Goal: Task Accomplishment & Management: Manage account settings

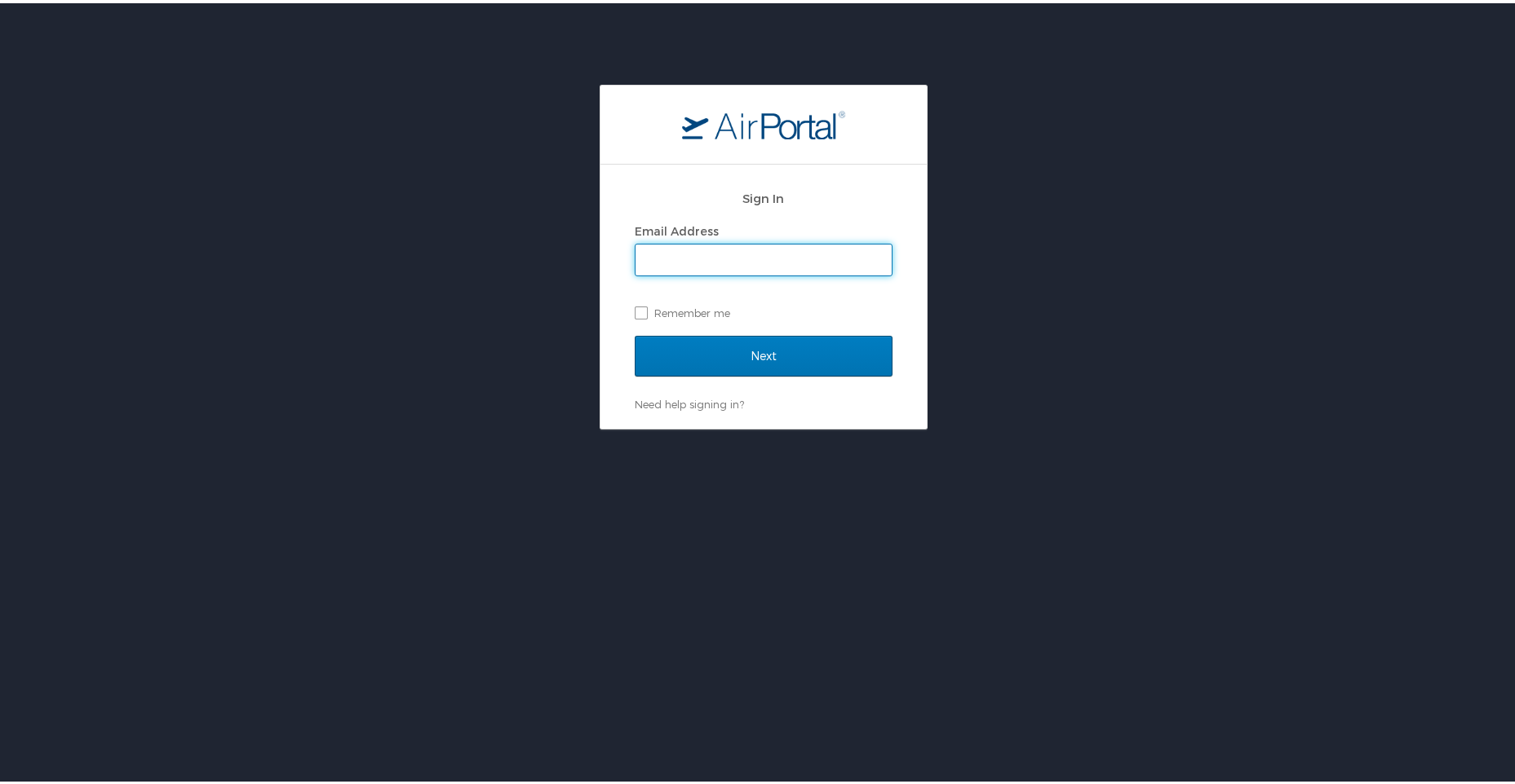
click at [661, 256] on input "Email Address" at bounding box center [763, 257] width 256 height 31
type input "kelly.b.schubert.nfg@army.mil"
click at [772, 349] on input "Next" at bounding box center [763, 353] width 258 height 41
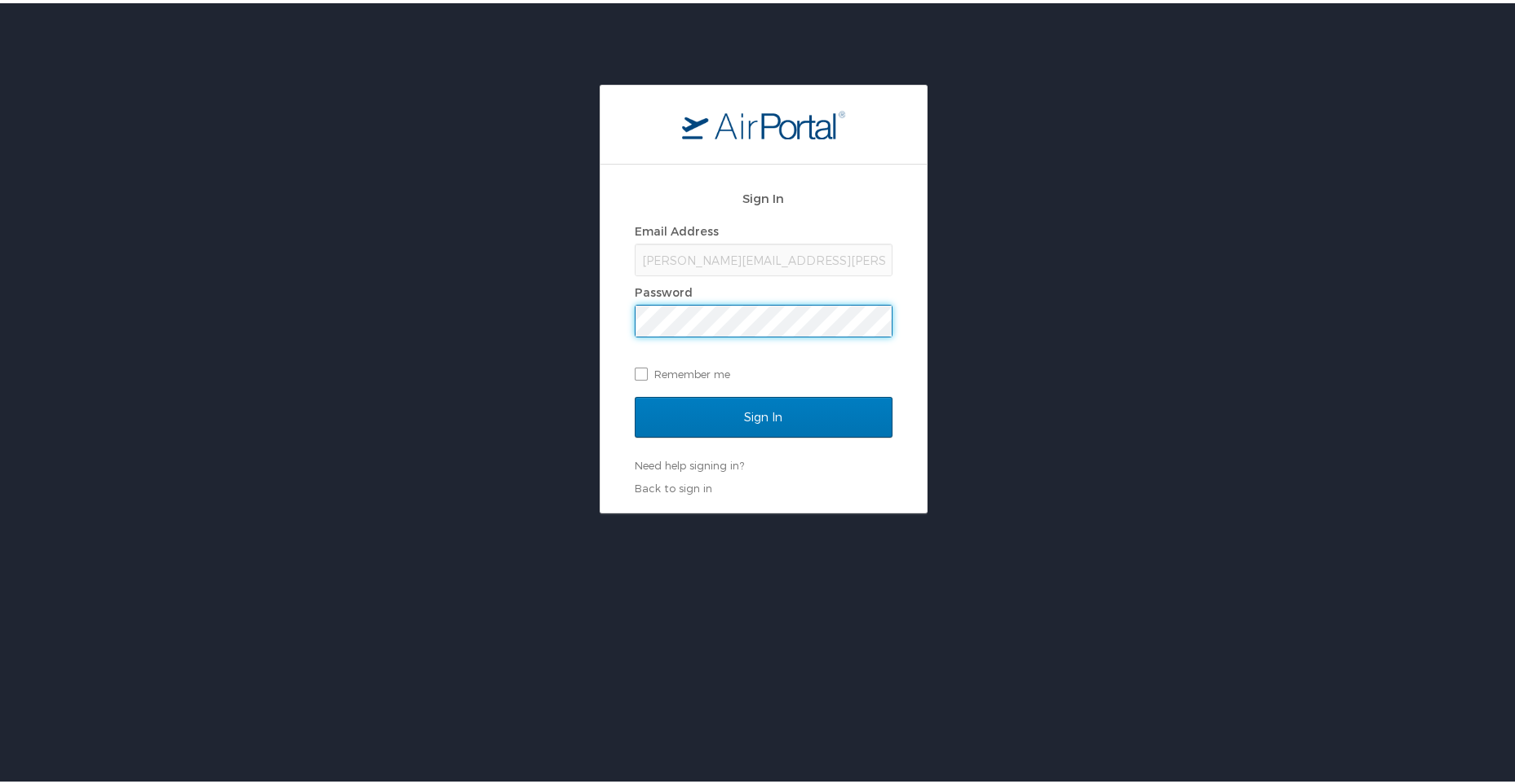
click at [635, 394] on input "Sign In" at bounding box center [763, 414] width 258 height 41
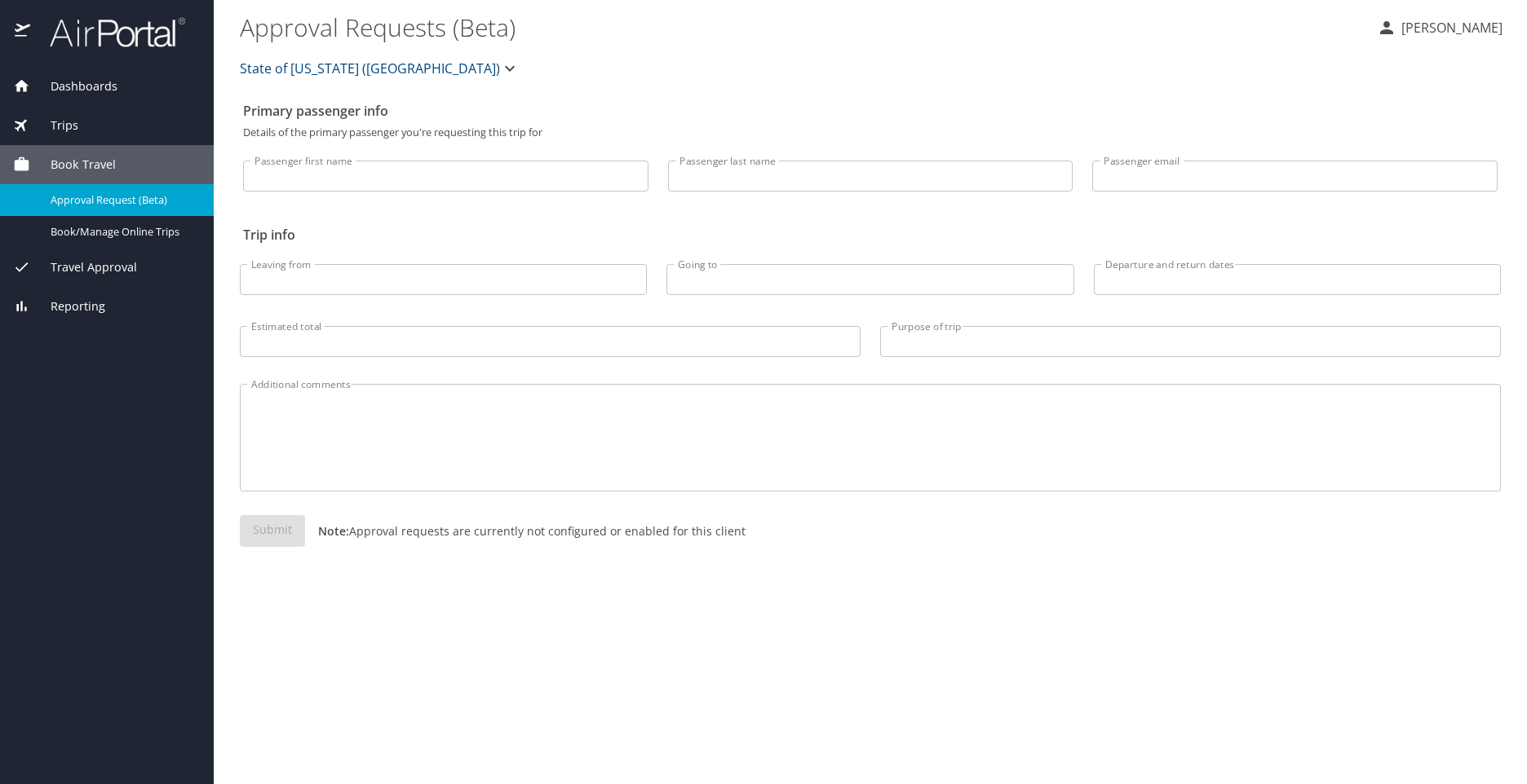
click at [71, 263] on span "Travel Approval" at bounding box center [83, 267] width 107 height 18
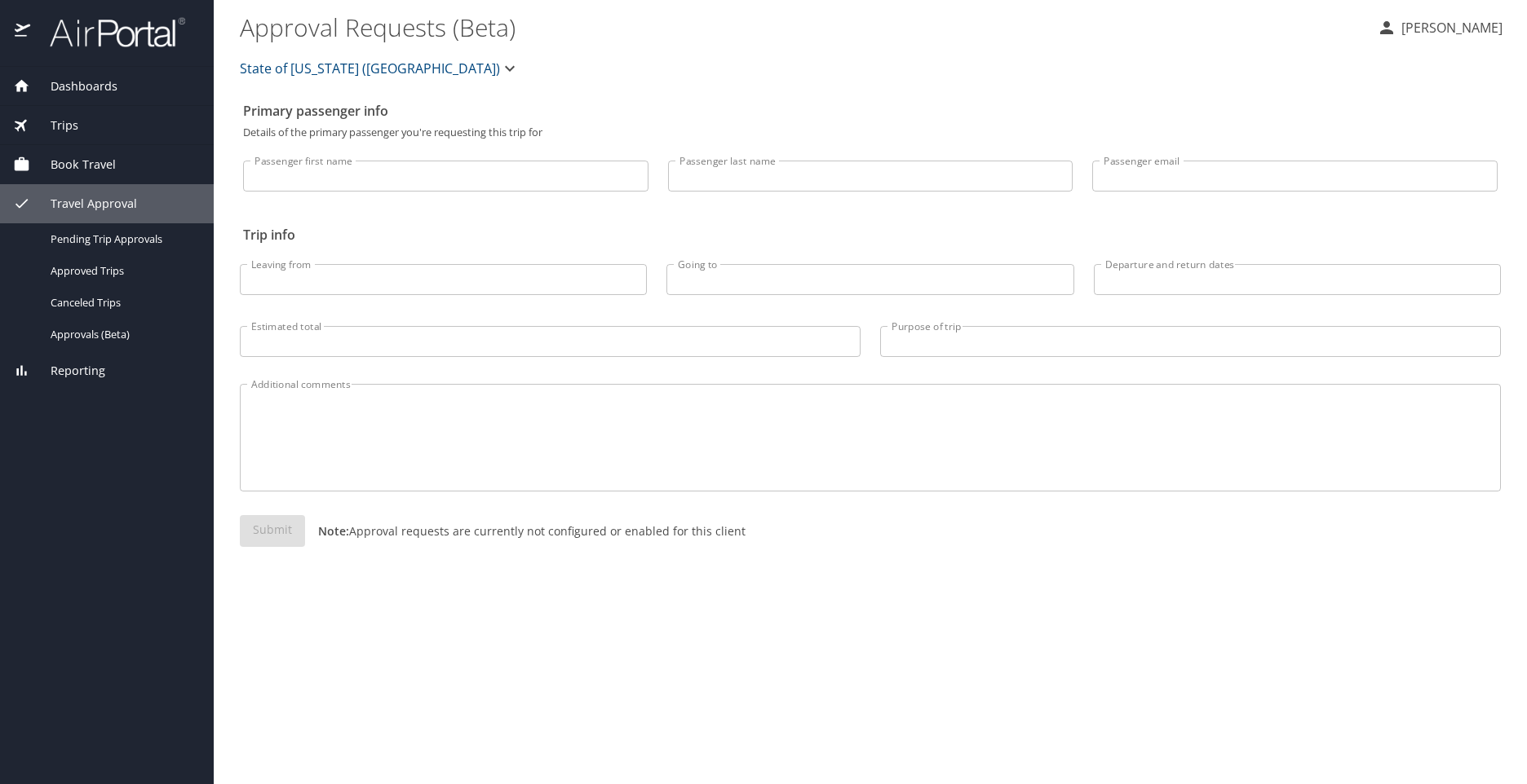
click at [54, 165] on span "Book Travel" at bounding box center [73, 164] width 86 height 18
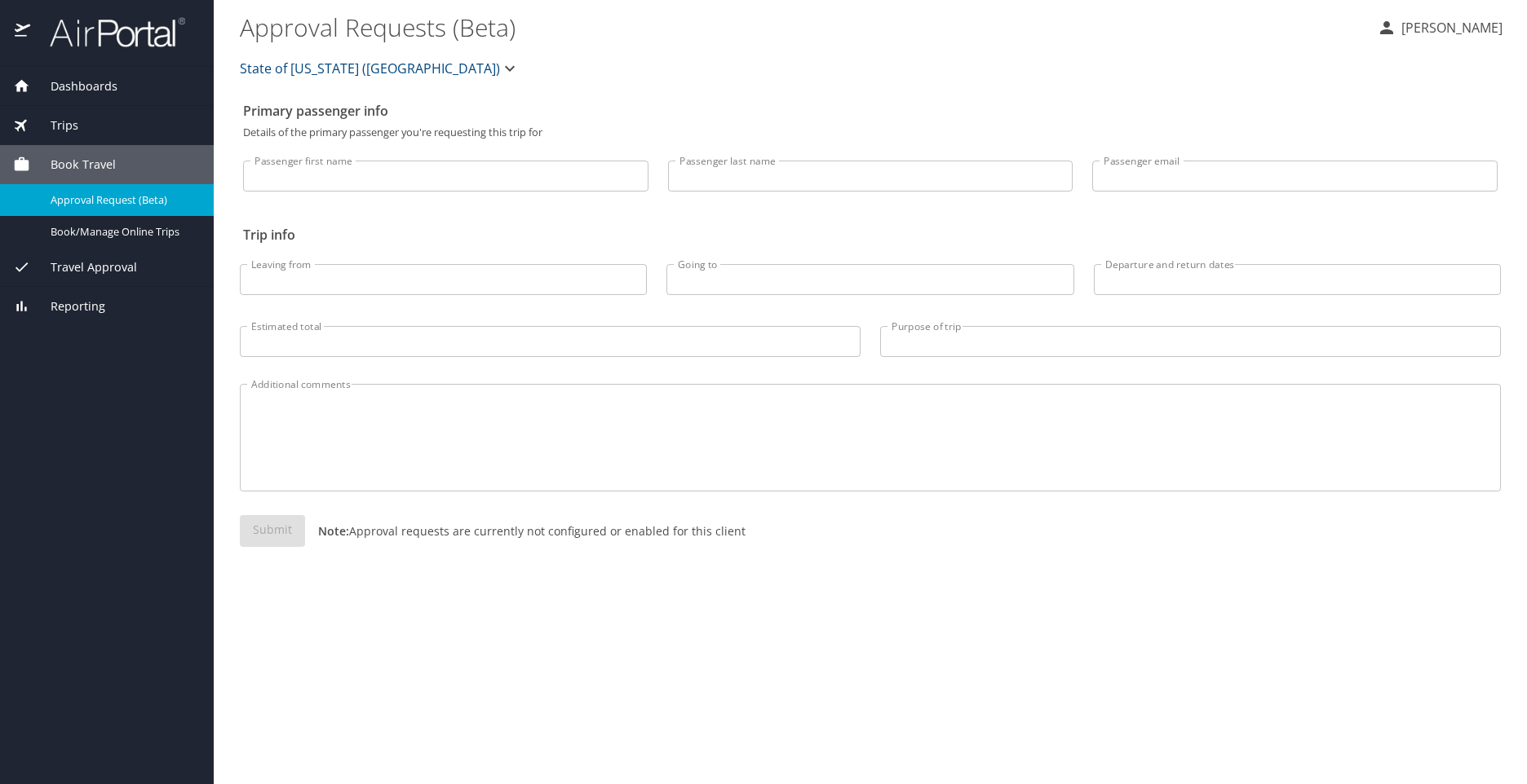
click at [86, 157] on span "Book Travel" at bounding box center [73, 164] width 86 height 18
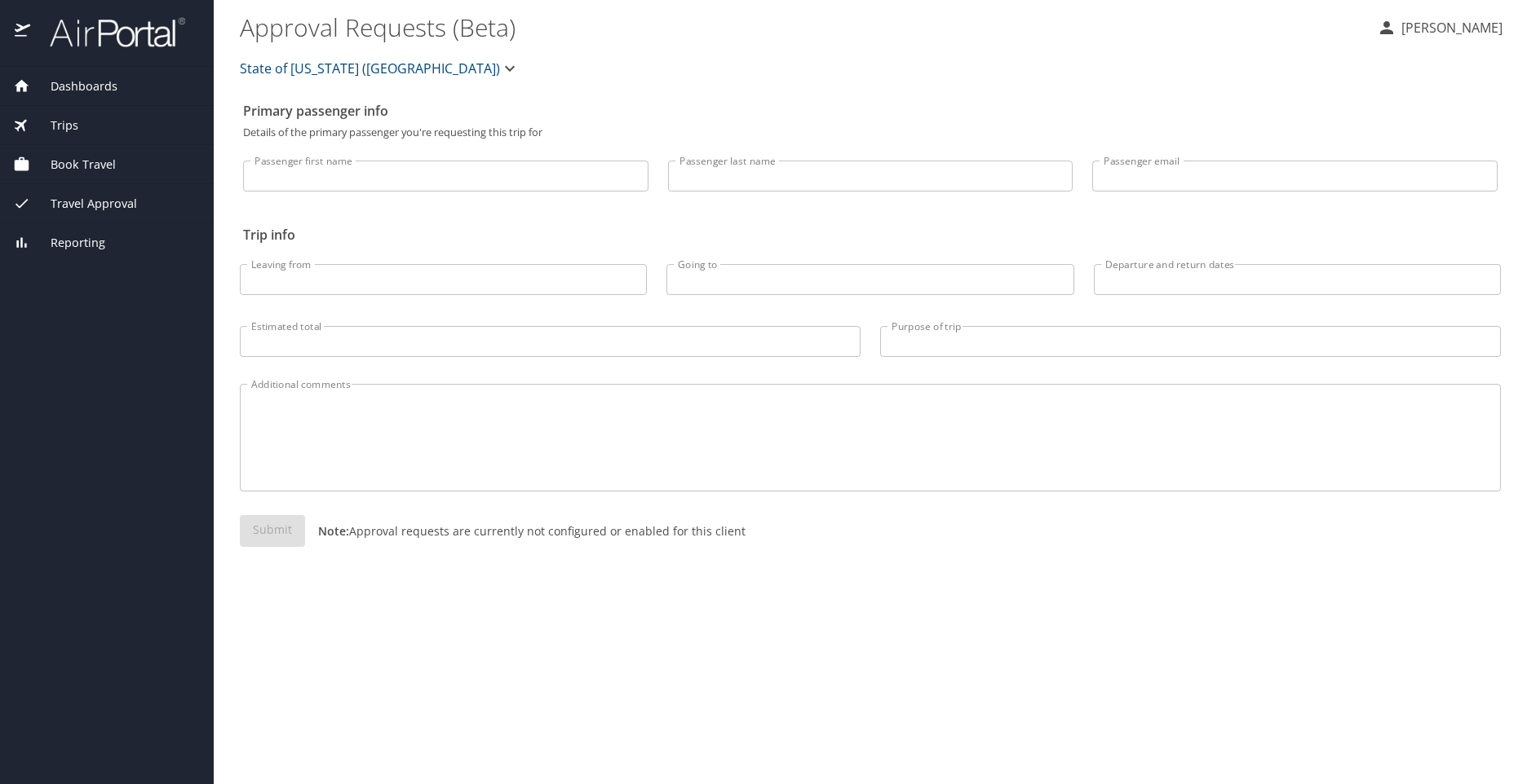
click at [86, 157] on span "Book Travel" at bounding box center [73, 164] width 86 height 18
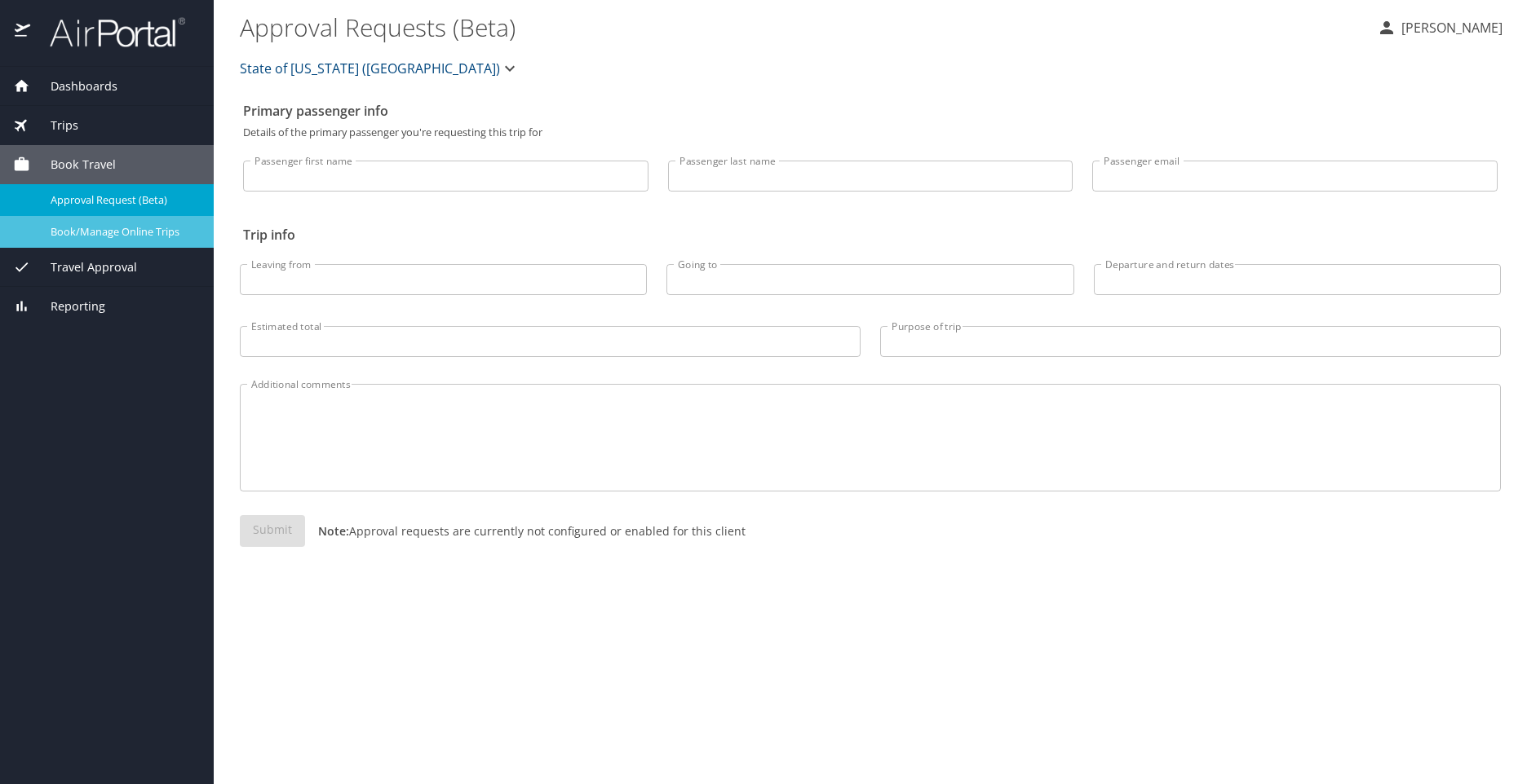
click at [101, 231] on span "Book/Manage Online Trips" at bounding box center [122, 232] width 144 height 15
click at [95, 234] on span "Book/Manage Online Trips" at bounding box center [122, 232] width 144 height 15
click at [87, 270] on span "Travel Approval" at bounding box center [83, 267] width 107 height 18
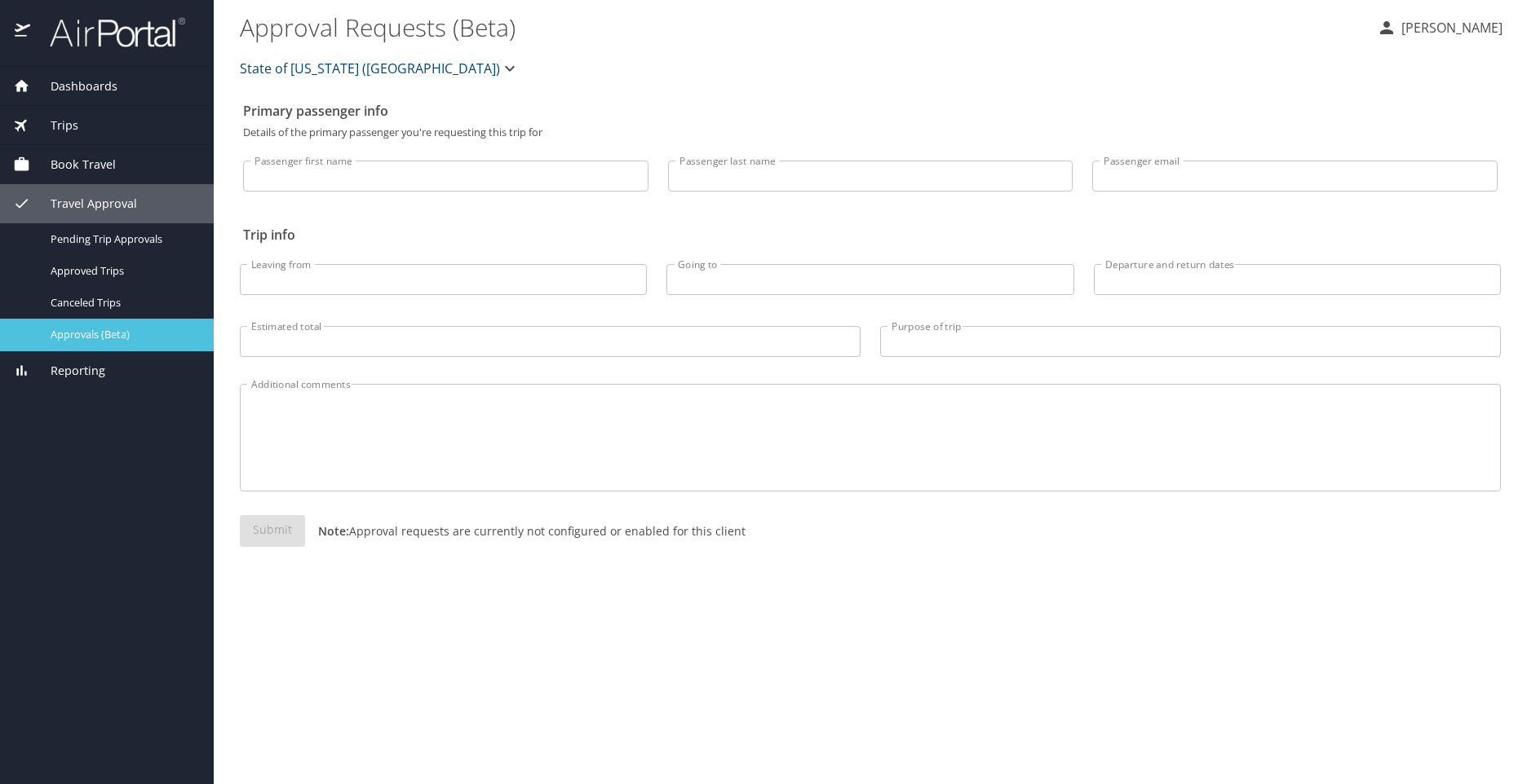
click at [79, 330] on span "Approvals (Beta)" at bounding box center [122, 335] width 144 height 15
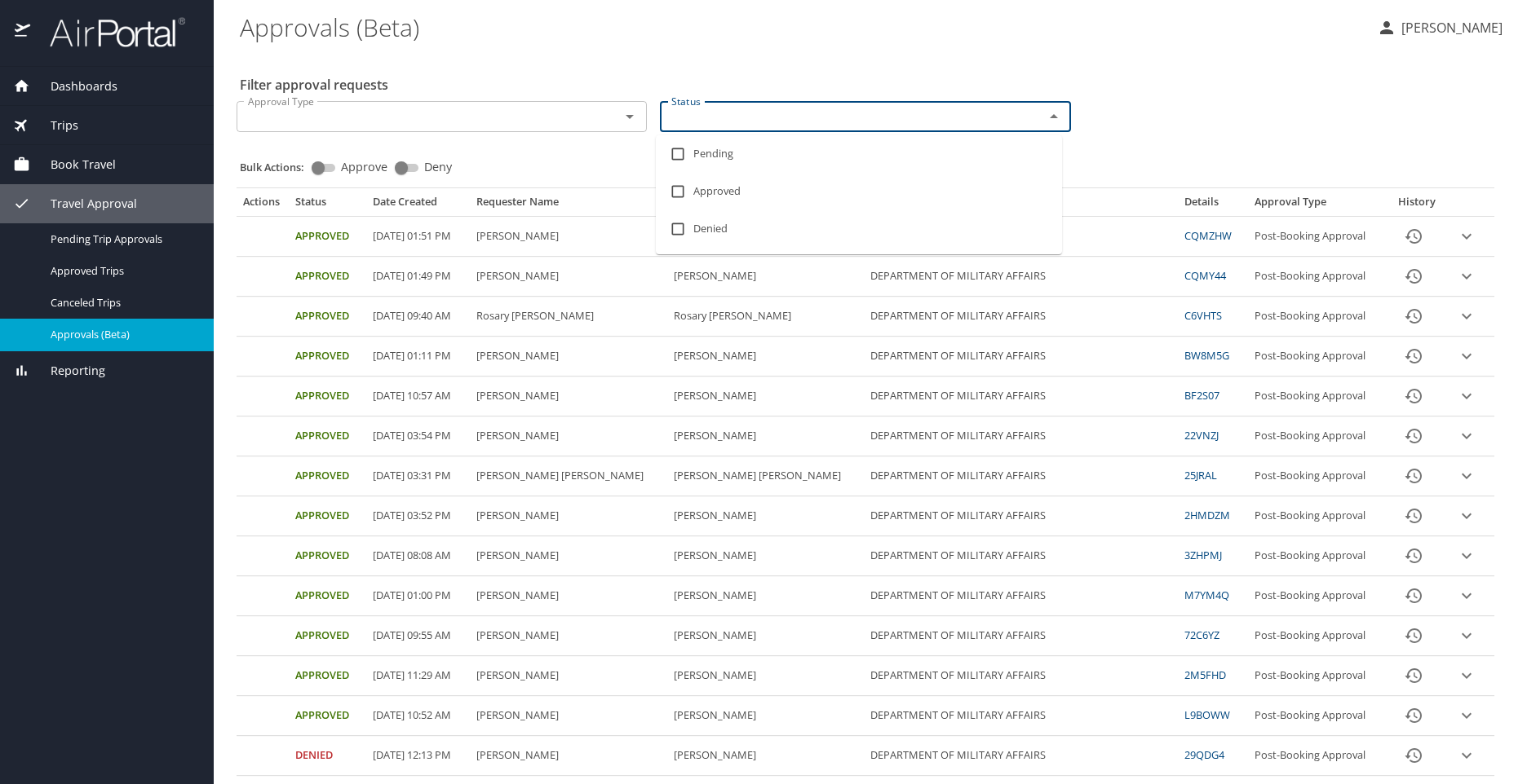
click at [928, 121] on input "Status" at bounding box center [840, 116] width 352 height 21
click at [692, 151] on input "checkbox" at bounding box center [677, 154] width 31 height 31
checkbox input "true"
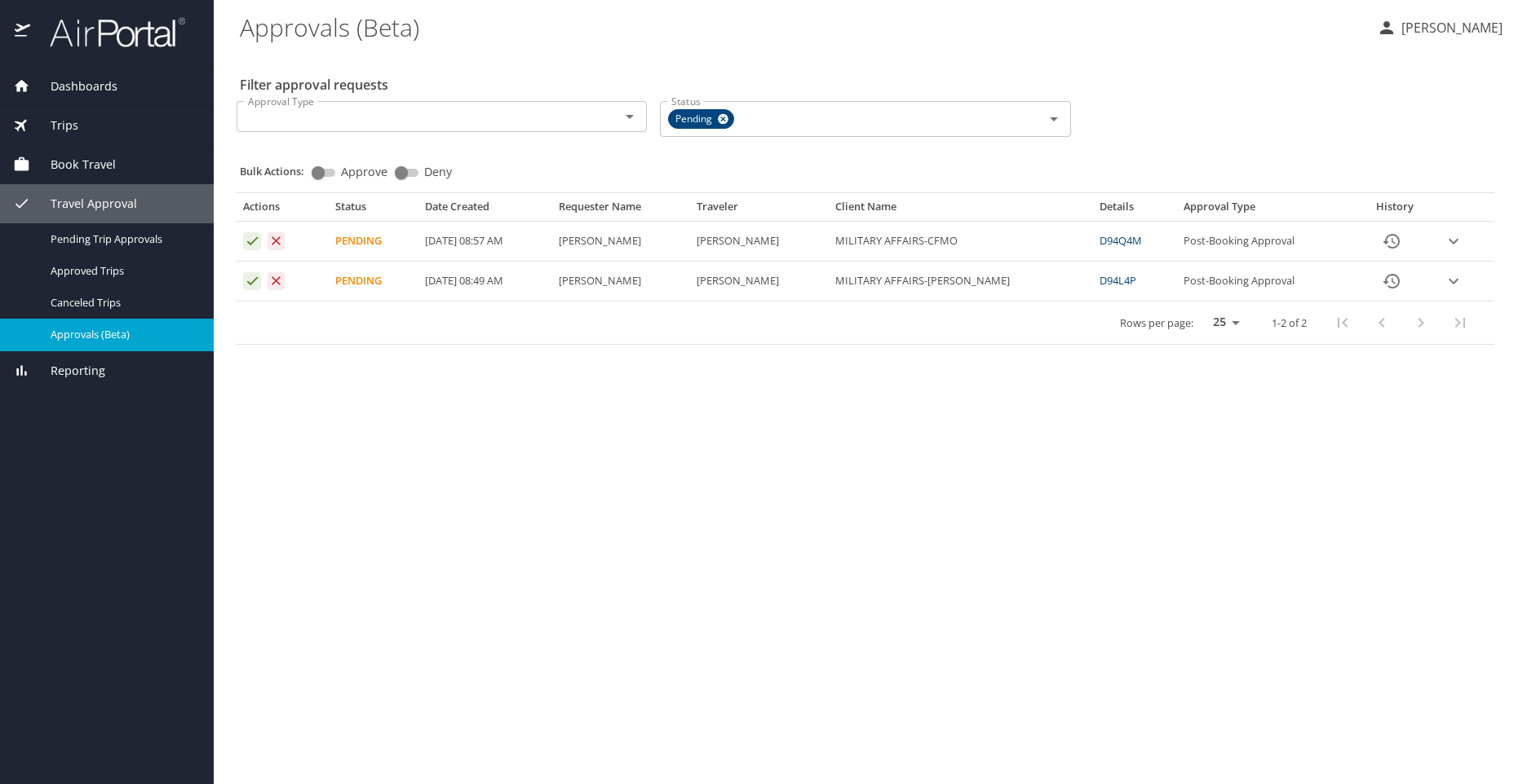
click at [697, 512] on main "Approvals (Beta) Kelly Schubert Filter approval requests Approval Type Approval…" at bounding box center [870, 392] width 1313 height 784
click at [255, 238] on icon "Approval table" at bounding box center [253, 241] width 15 height 15
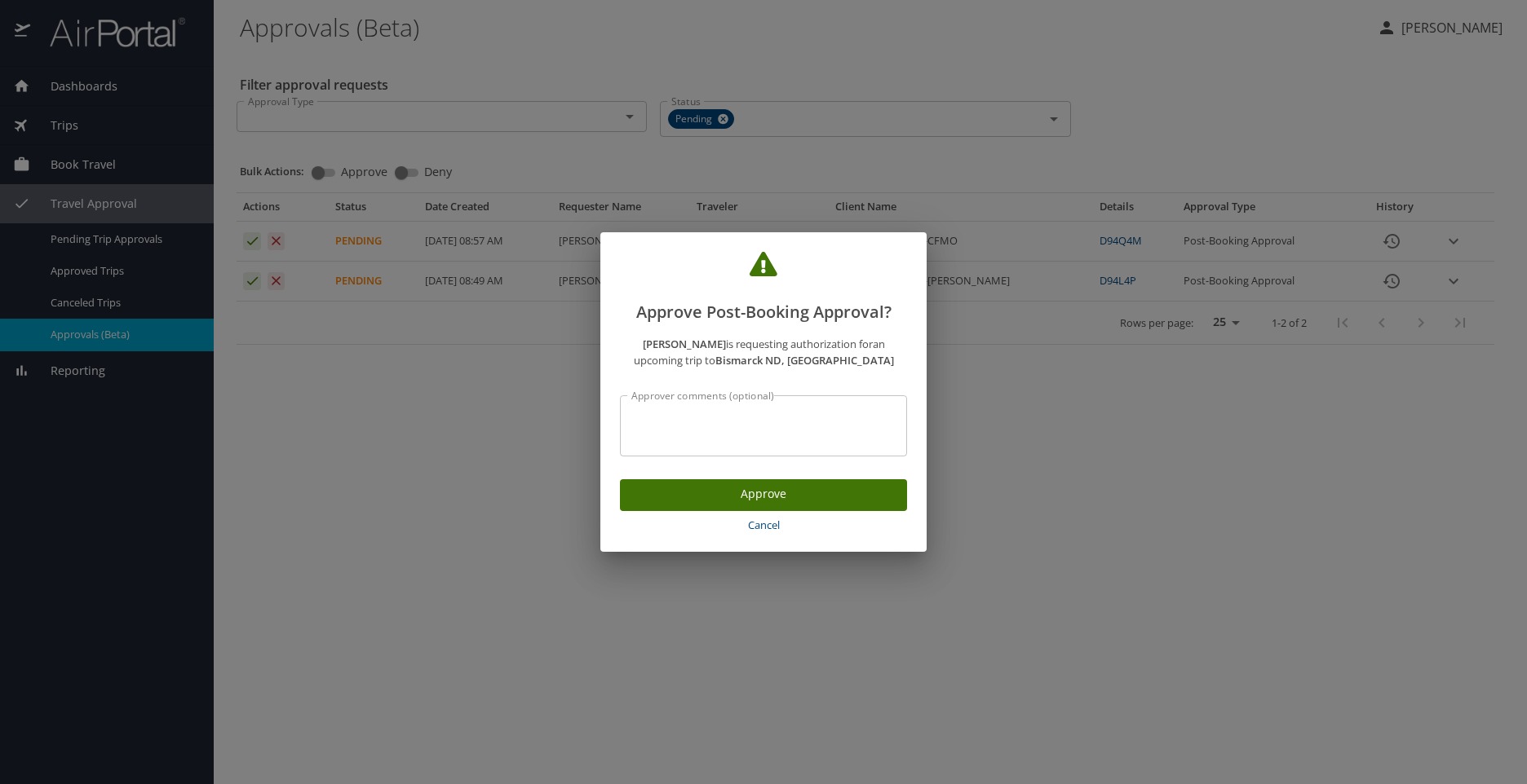
click at [761, 500] on span "Approve" at bounding box center [763, 495] width 261 height 21
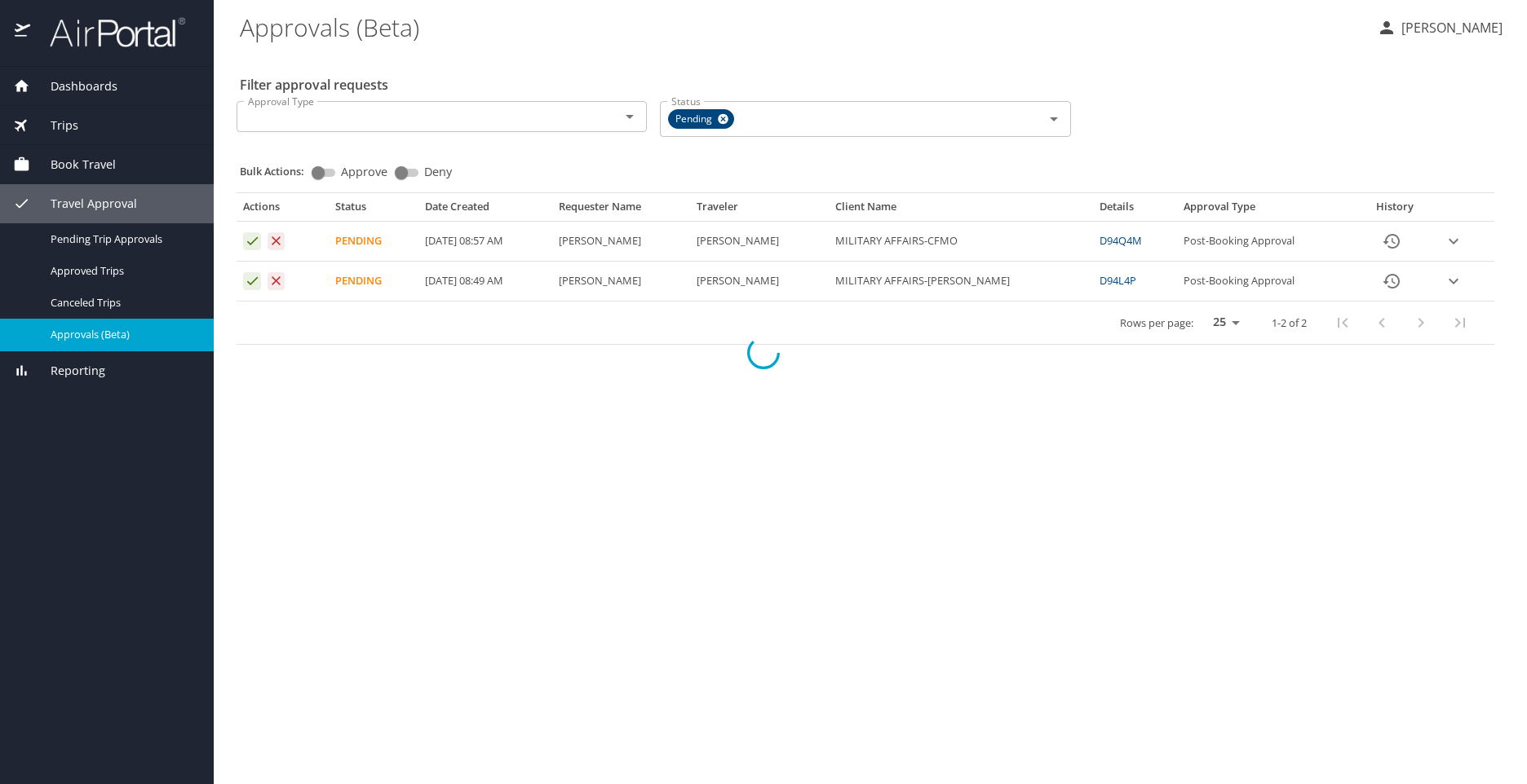
click at [254, 280] on div at bounding box center [763, 353] width 1527 height 863
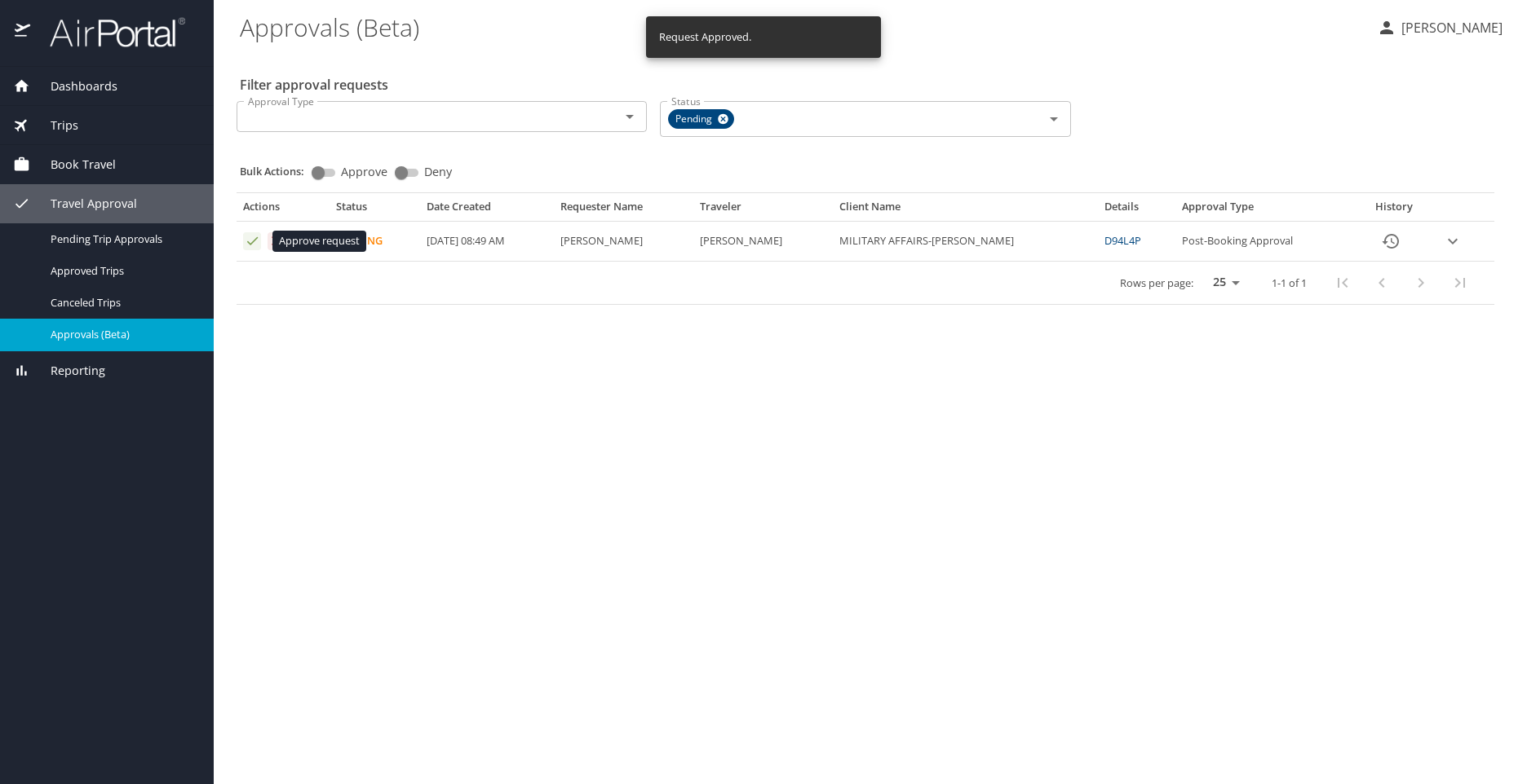
click at [252, 239] on icon "Approval table" at bounding box center [253, 241] width 15 height 15
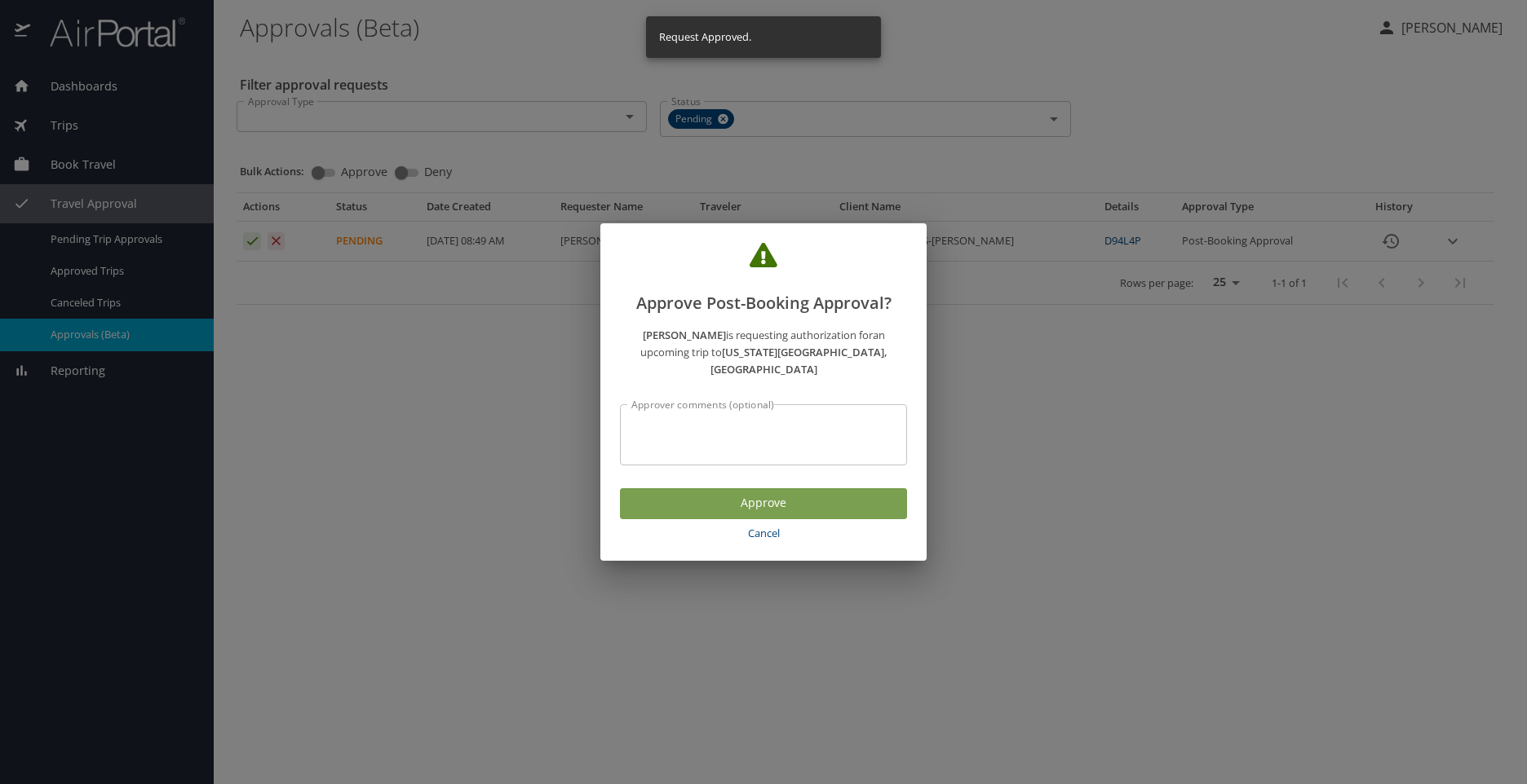
click at [683, 493] on span "Approve" at bounding box center [763, 503] width 261 height 21
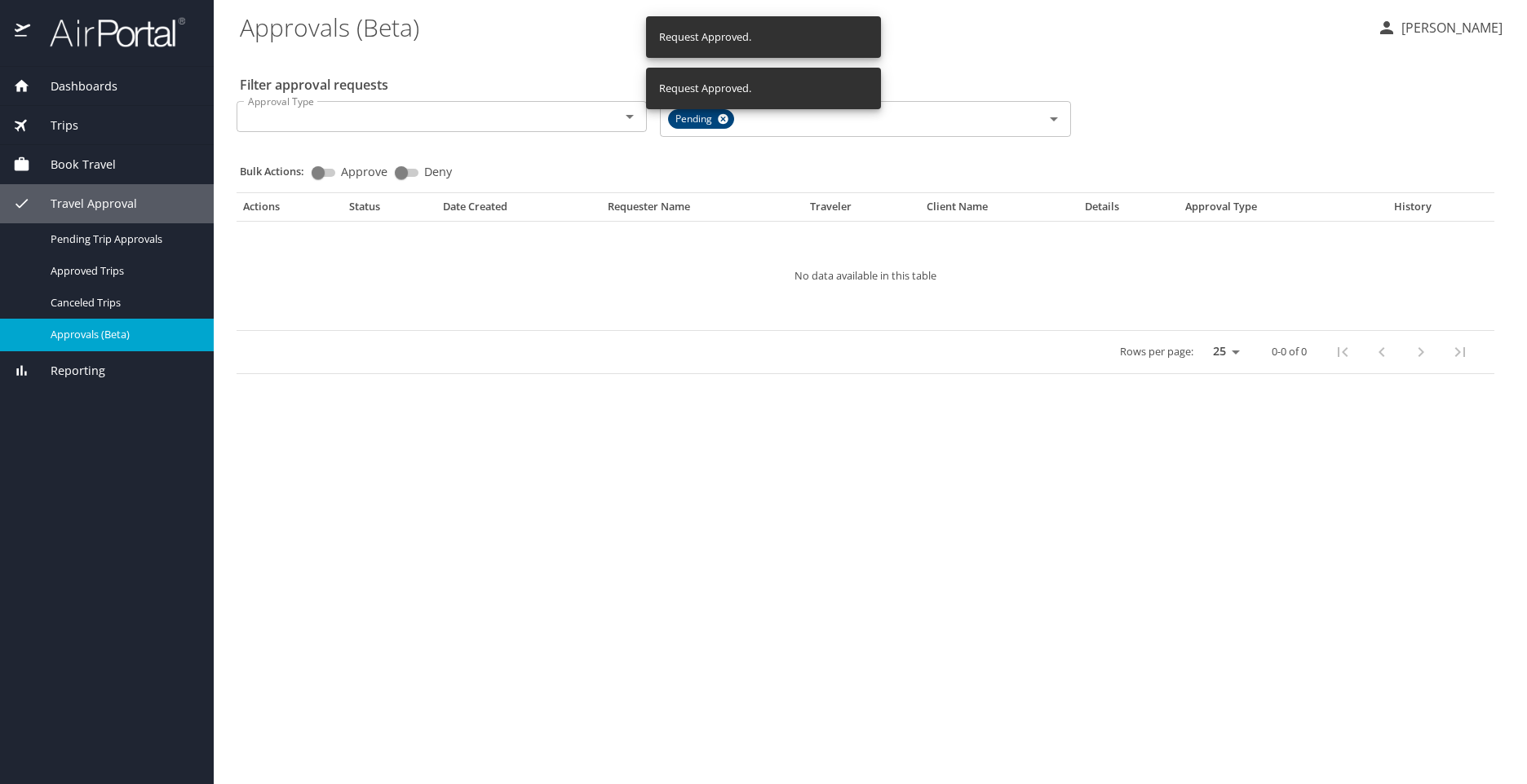
click at [1059, 65] on div "Filter approval requests Approval Type Approval Type Status Pending Status Bulk…" at bounding box center [870, 217] width 1261 height 329
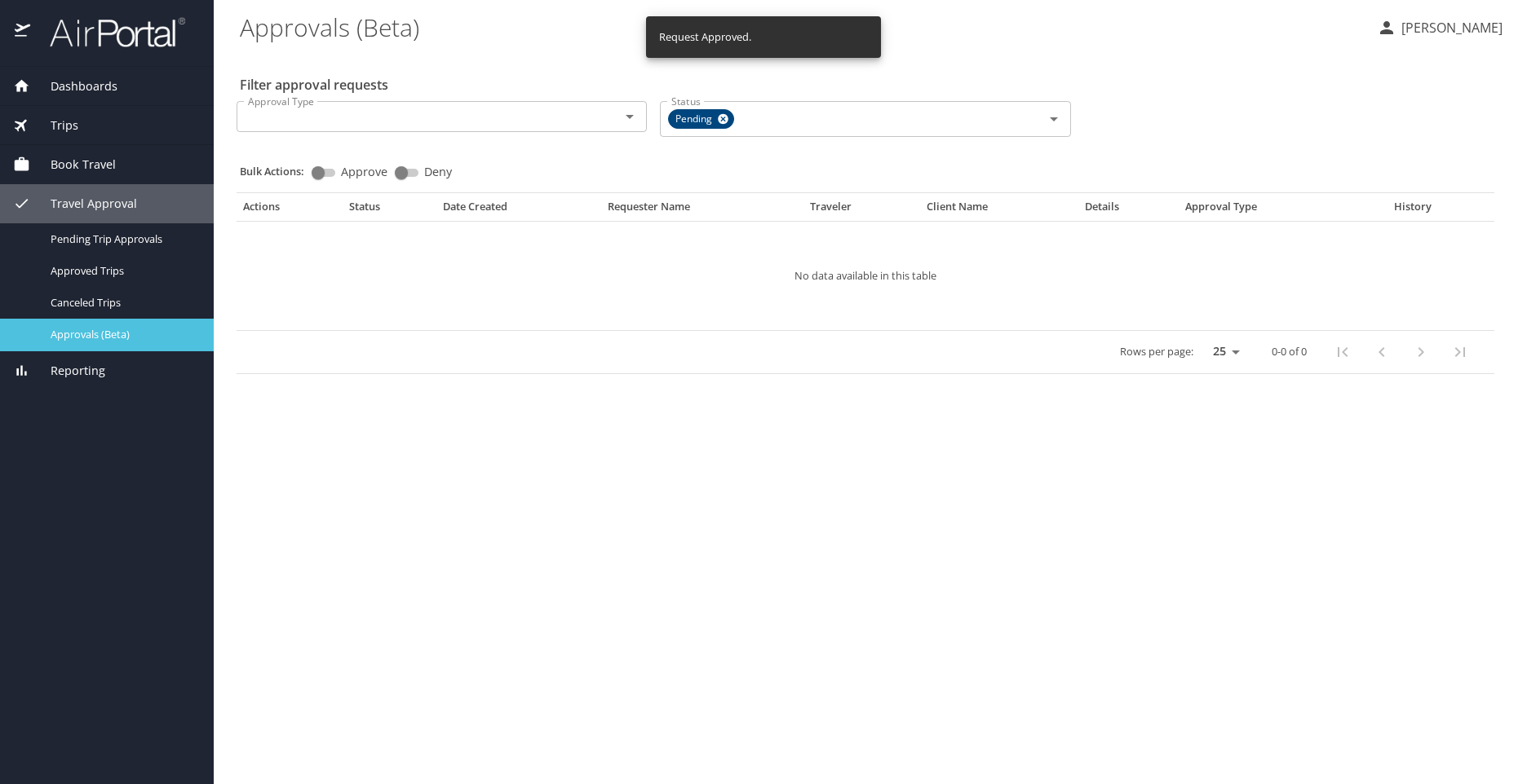
click at [85, 332] on span "Approvals (Beta)" at bounding box center [122, 335] width 144 height 15
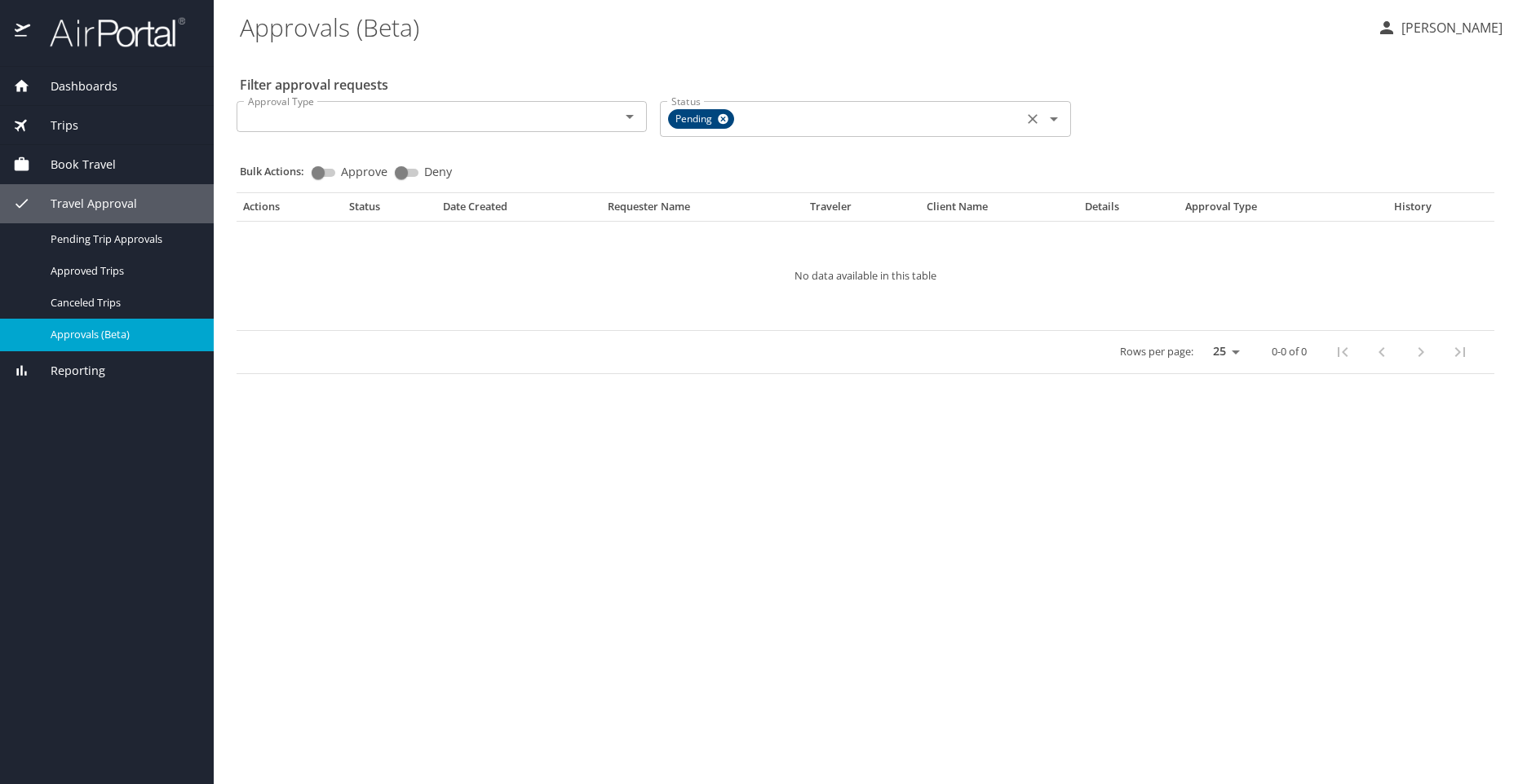
click at [726, 116] on icon at bounding box center [724, 119] width 10 height 10
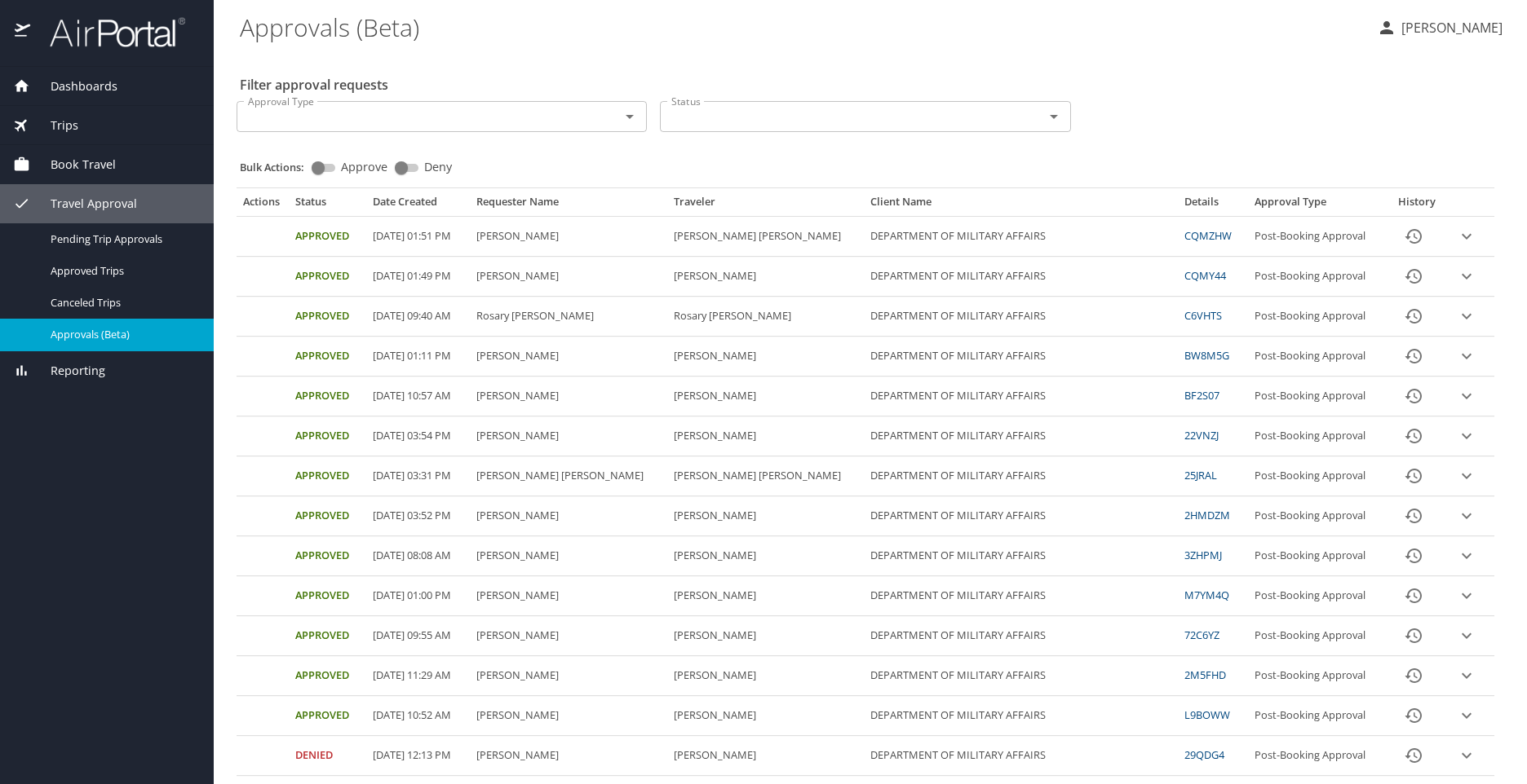
click at [1029, 122] on div at bounding box center [1042, 116] width 43 height 23
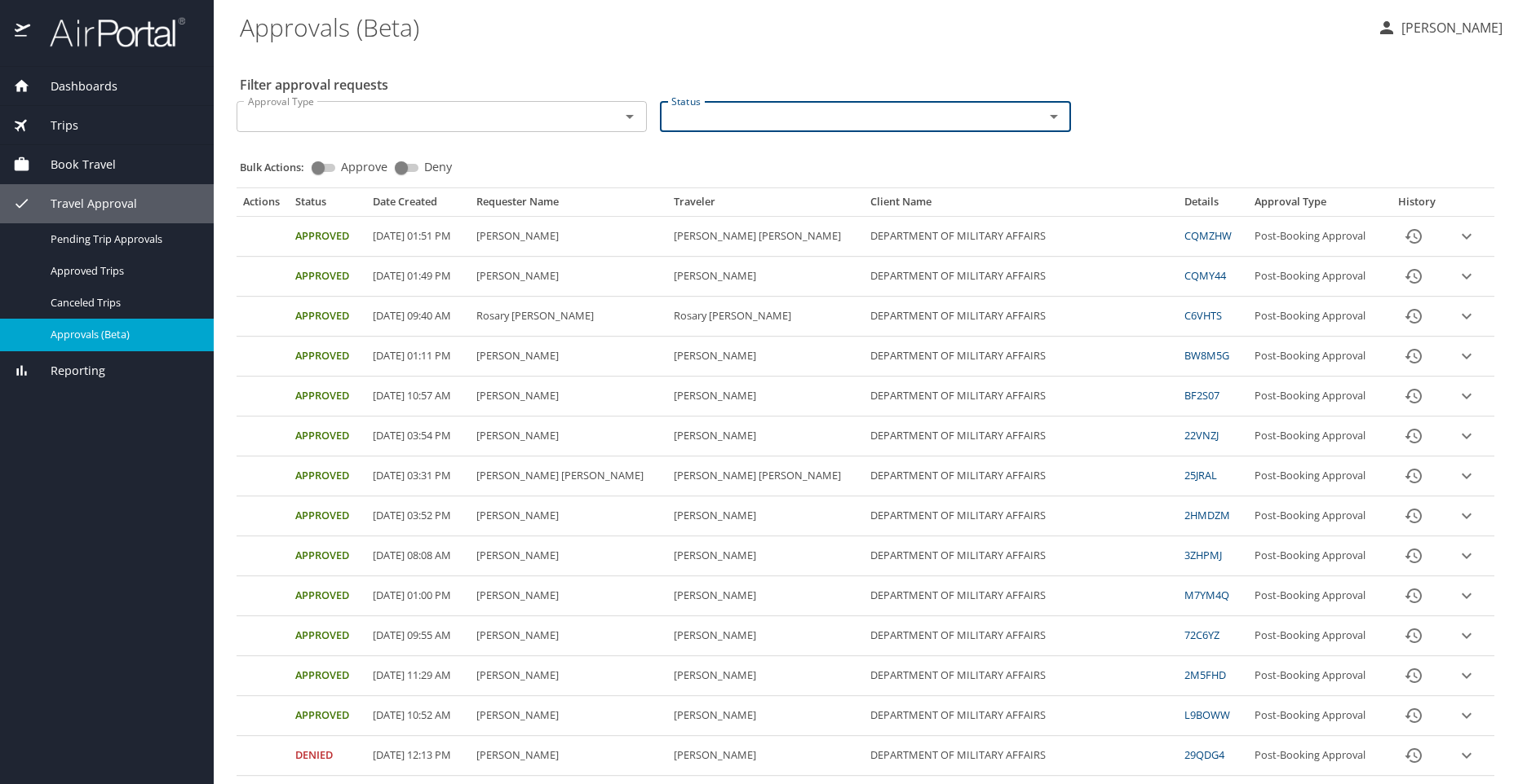
click at [1047, 113] on icon "Open" at bounding box center [1053, 116] width 20 height 20
click at [728, 157] on li "Pending" at bounding box center [859, 154] width 406 height 38
checkbox input "true"
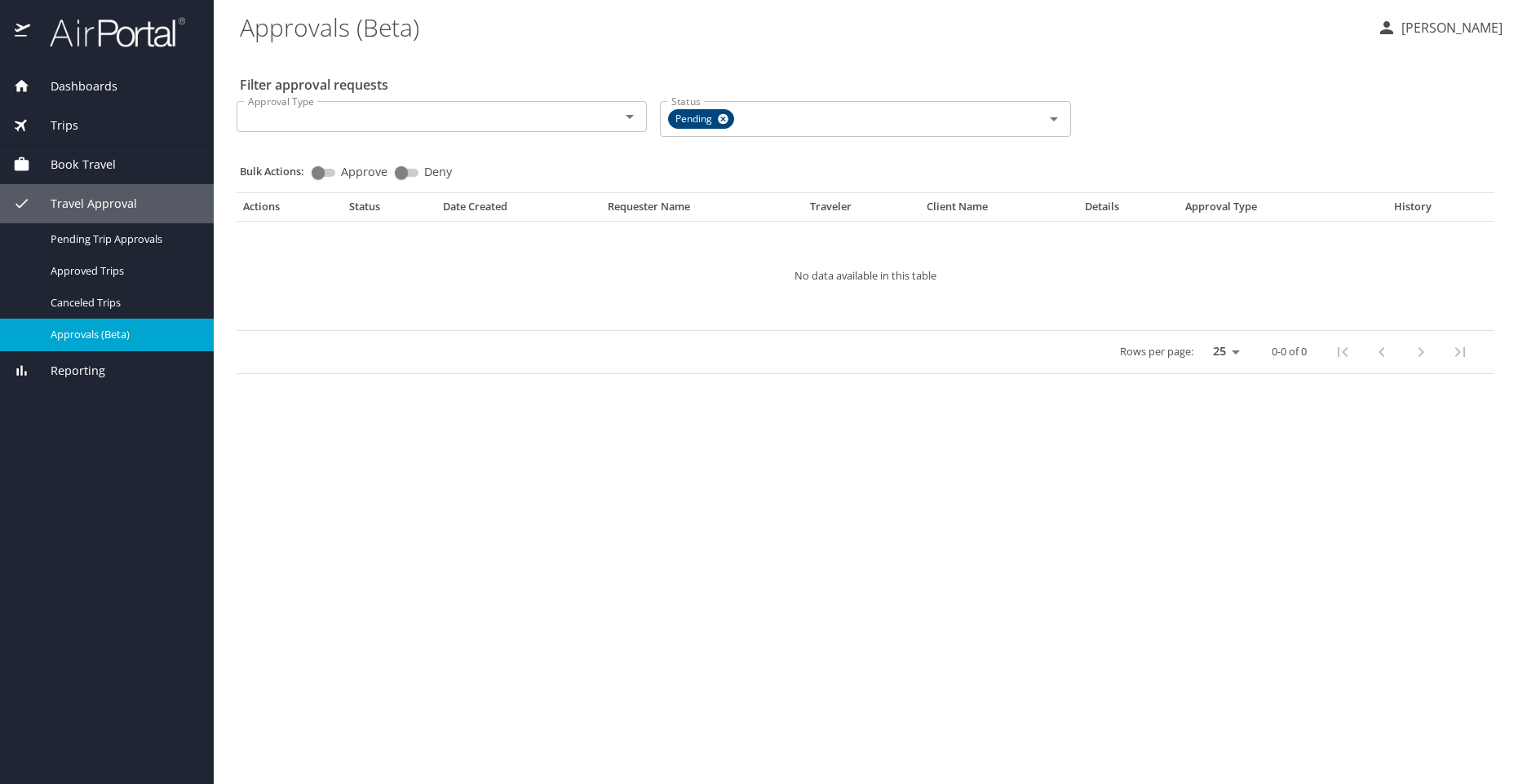
click at [1119, 125] on div "Approval Type Approval Type Status Pending Status" at bounding box center [866, 117] width 1271 height 59
click at [1046, 122] on icon "Open" at bounding box center [1053, 119] width 20 height 20
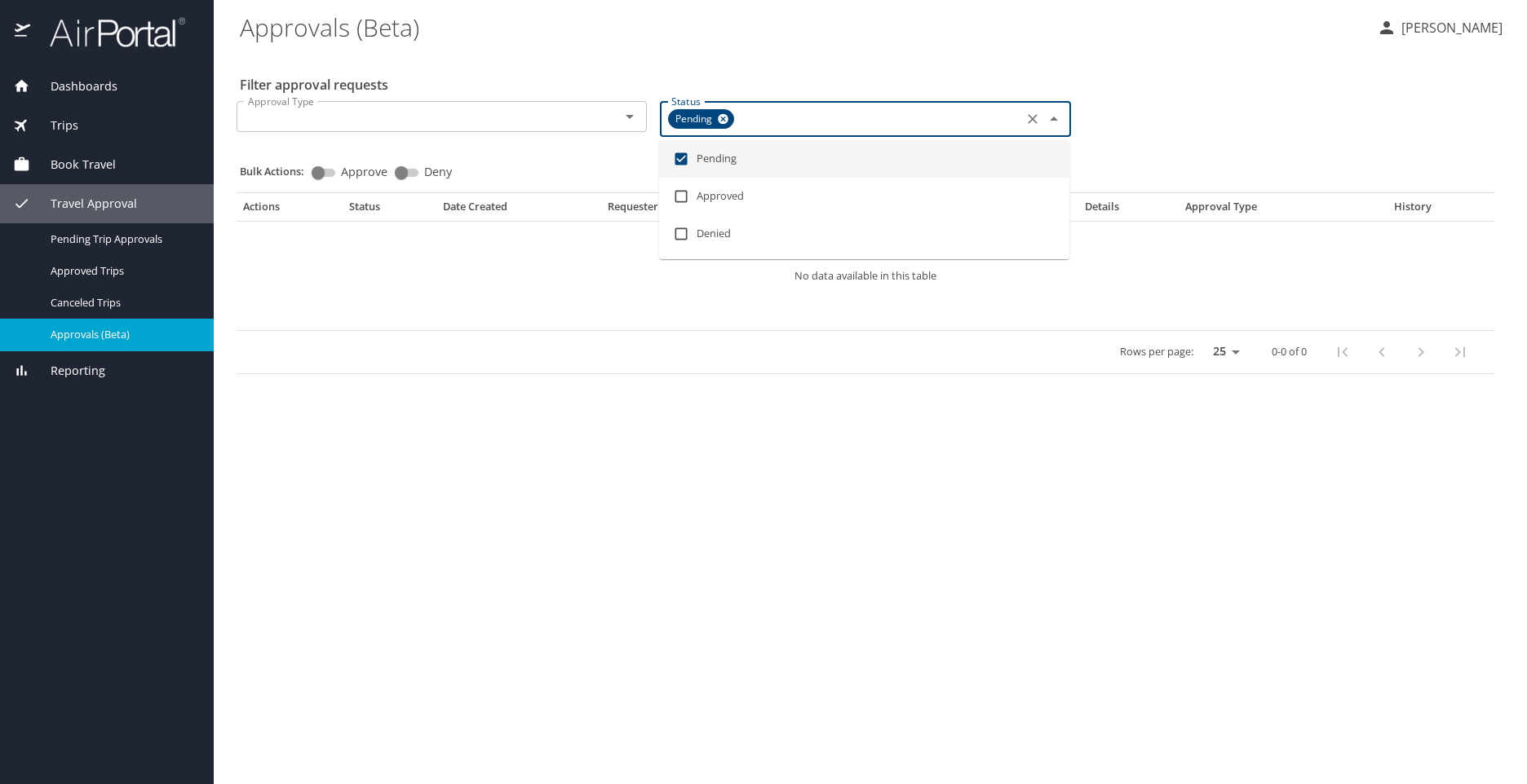
click at [1023, 122] on button "Clear" at bounding box center [1032, 119] width 23 height 23
checkbox input "false"
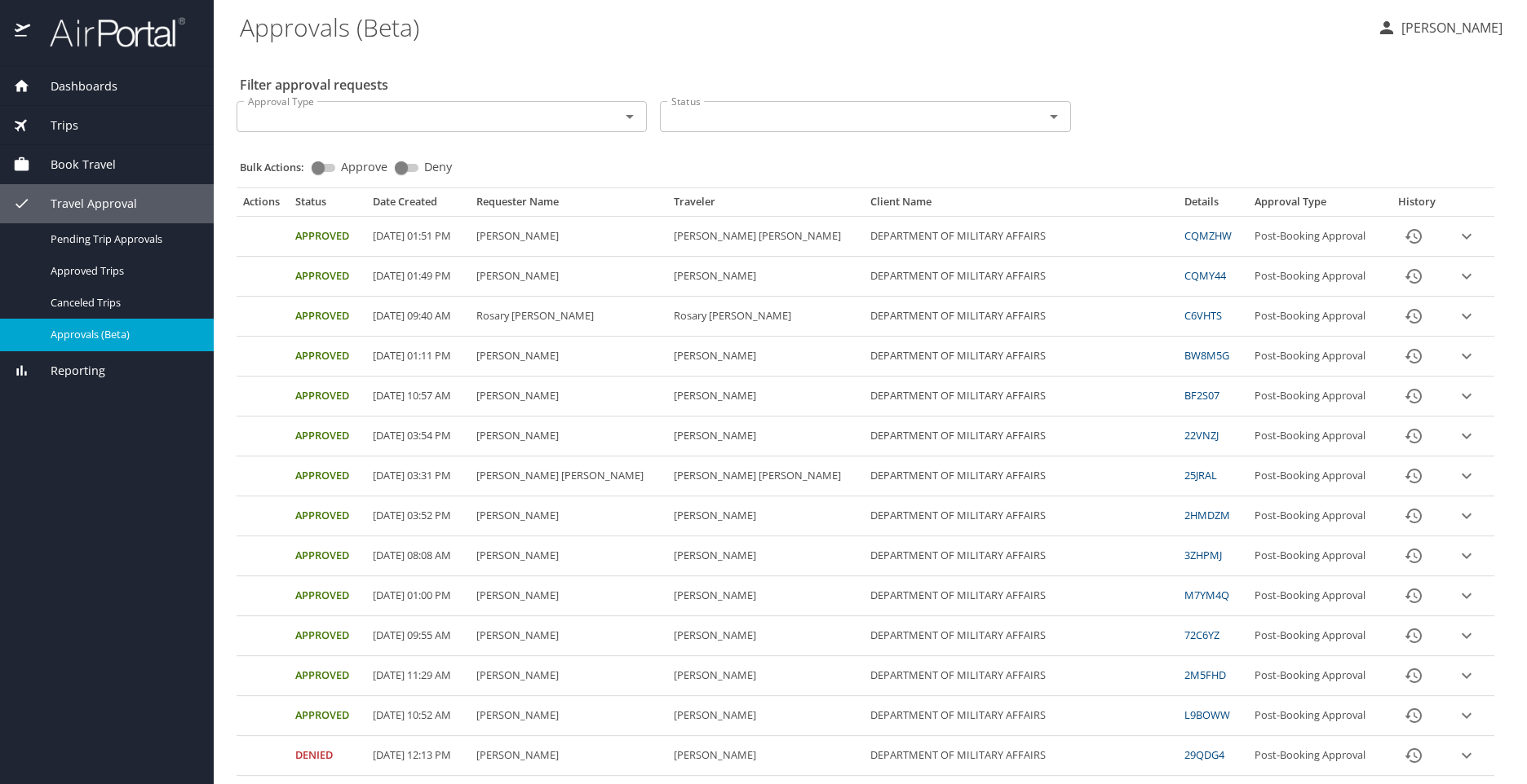
click at [1104, 104] on div "Approval Type Approval Type Status Status" at bounding box center [866, 115] width 1271 height 54
click at [1044, 120] on icon "Open" at bounding box center [1053, 116] width 20 height 20
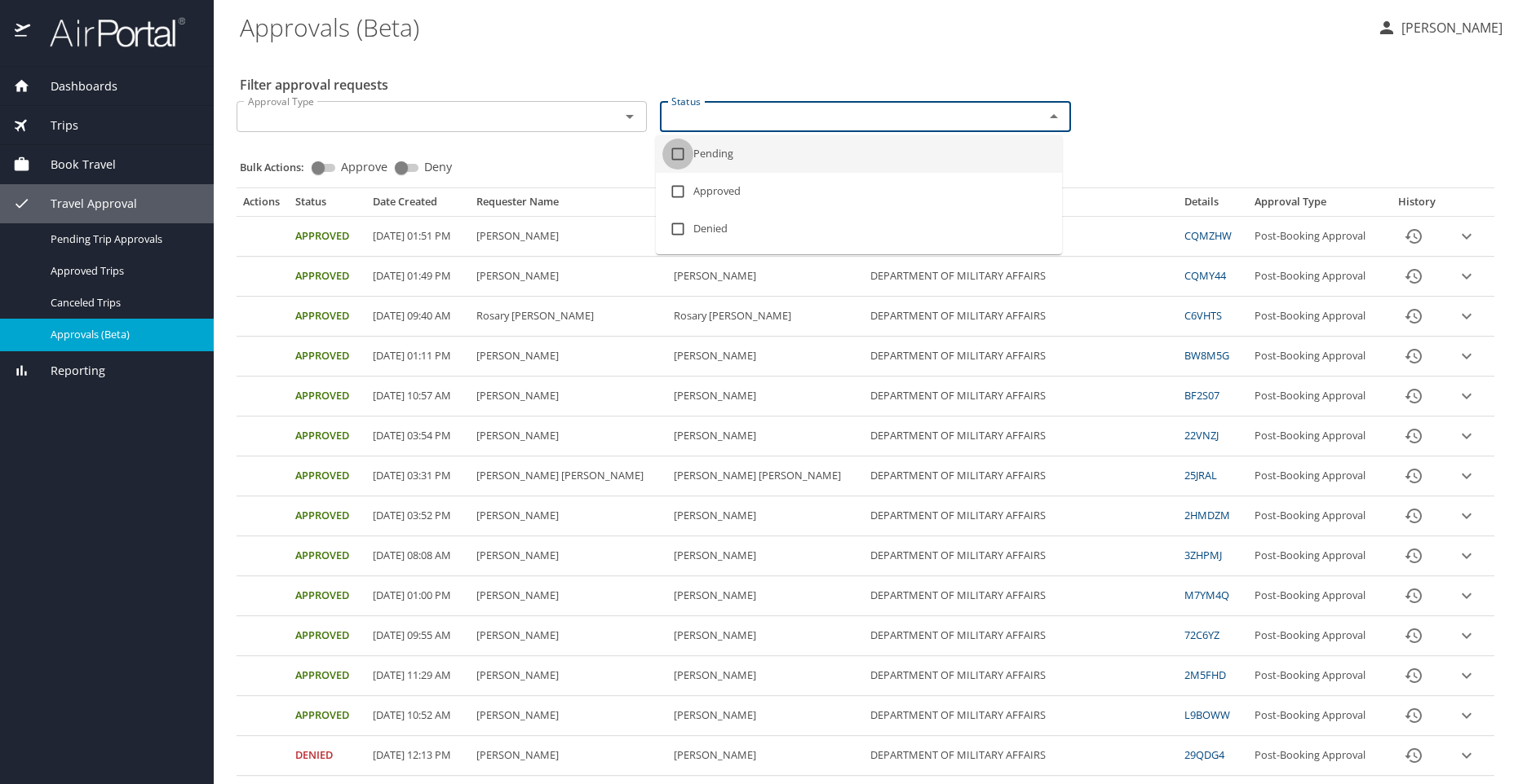
click at [691, 161] on input "checkbox" at bounding box center [677, 154] width 31 height 31
checkbox input "true"
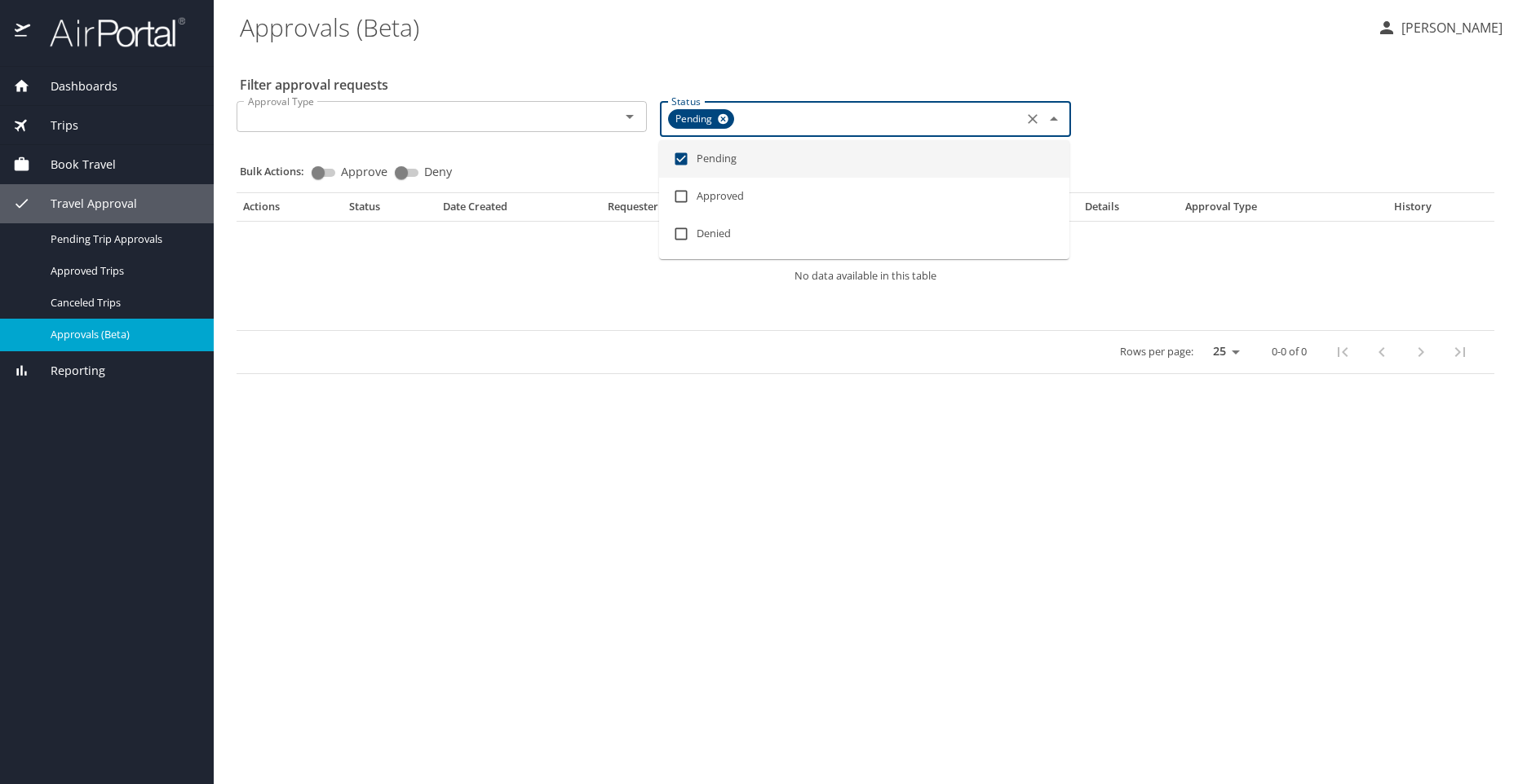
click at [1175, 143] on div "Approval Type Approval Type Status Pending Status" at bounding box center [866, 117] width 1271 height 59
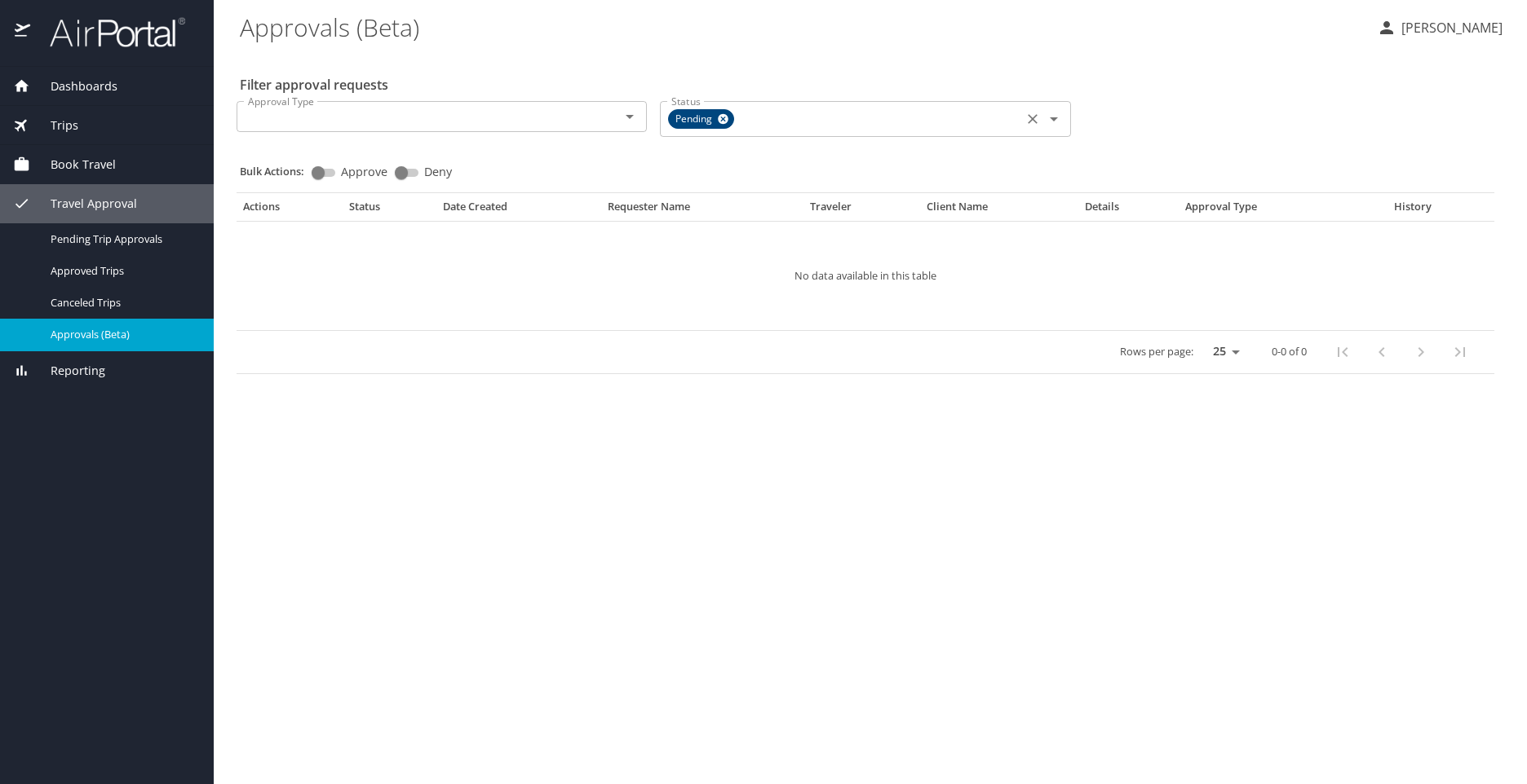
click at [1054, 122] on icon "Open" at bounding box center [1053, 119] width 20 height 20
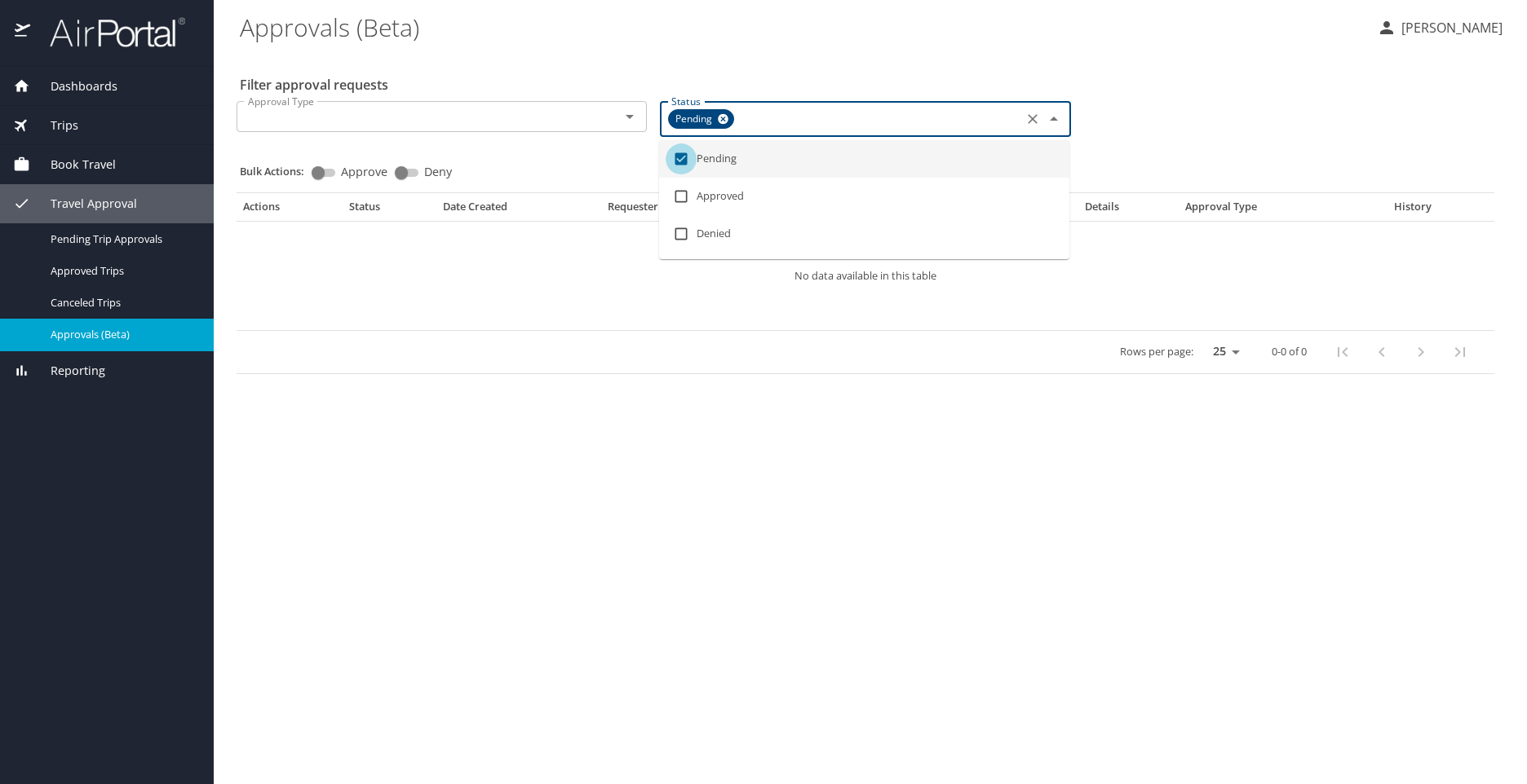
click at [695, 154] on input "checkbox" at bounding box center [681, 159] width 31 height 31
checkbox input "false"
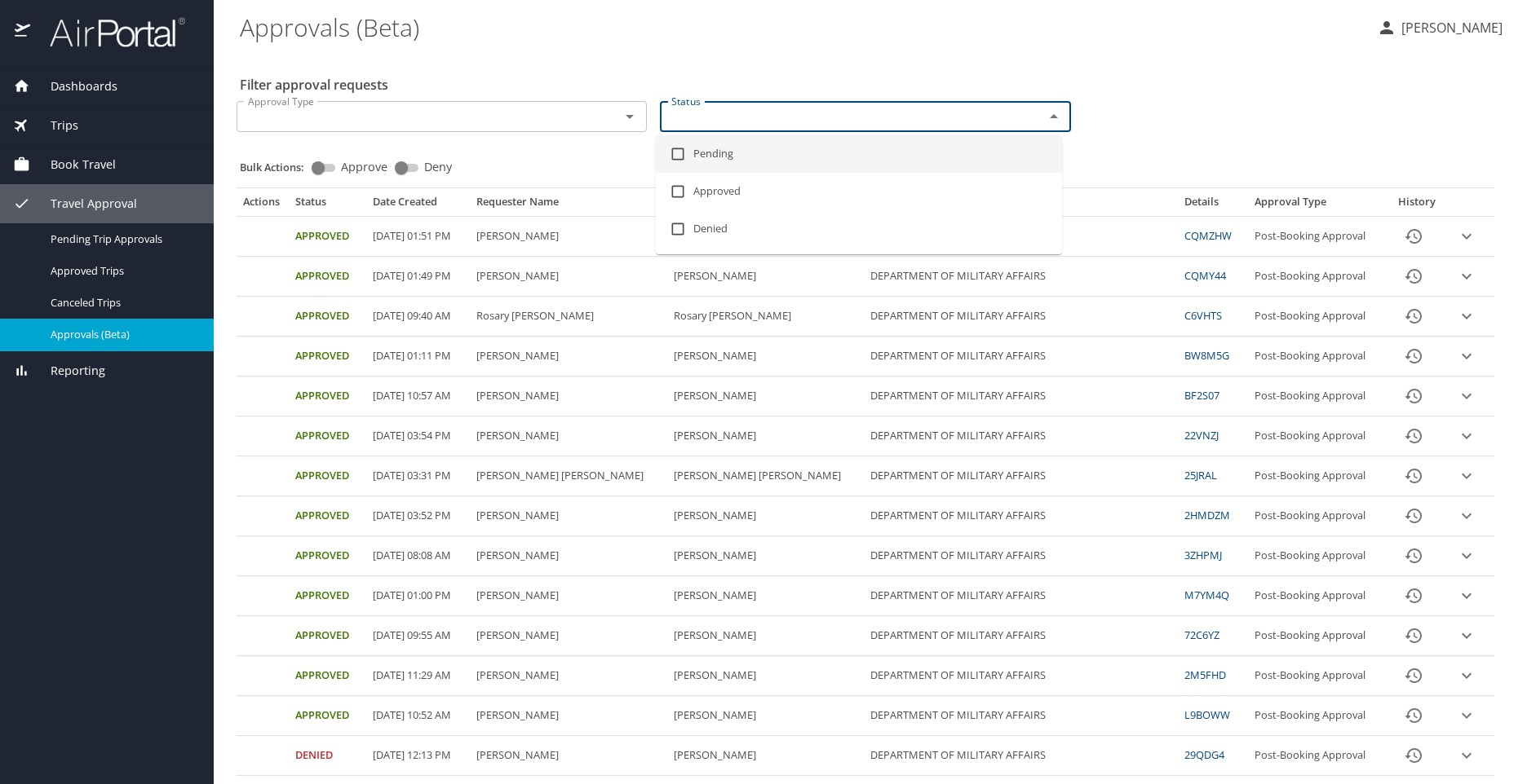
click at [1158, 93] on div "Approval Type Approval Type Status Status" at bounding box center [866, 115] width 1271 height 54
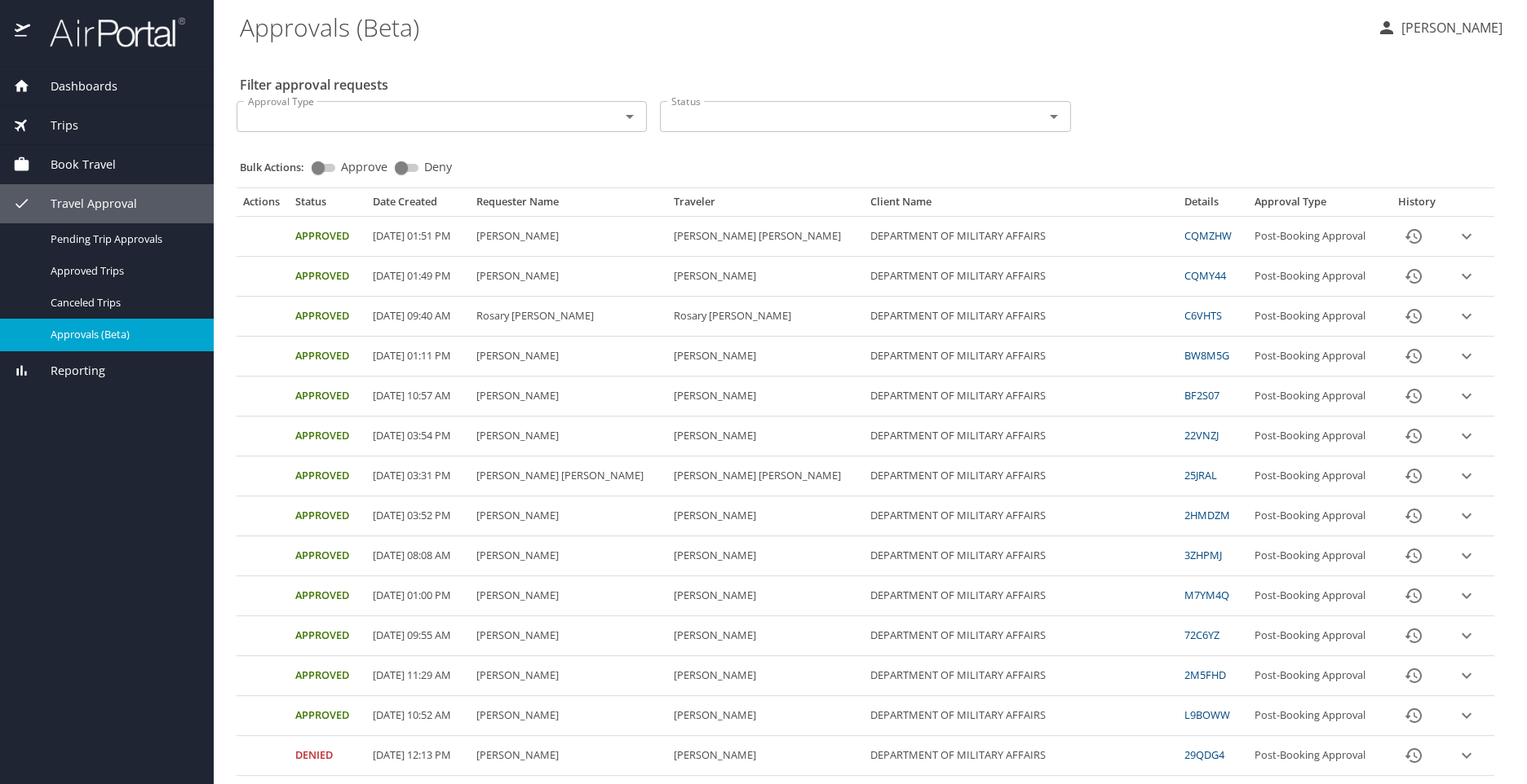
click at [1045, 113] on icon "Open" at bounding box center [1053, 116] width 20 height 20
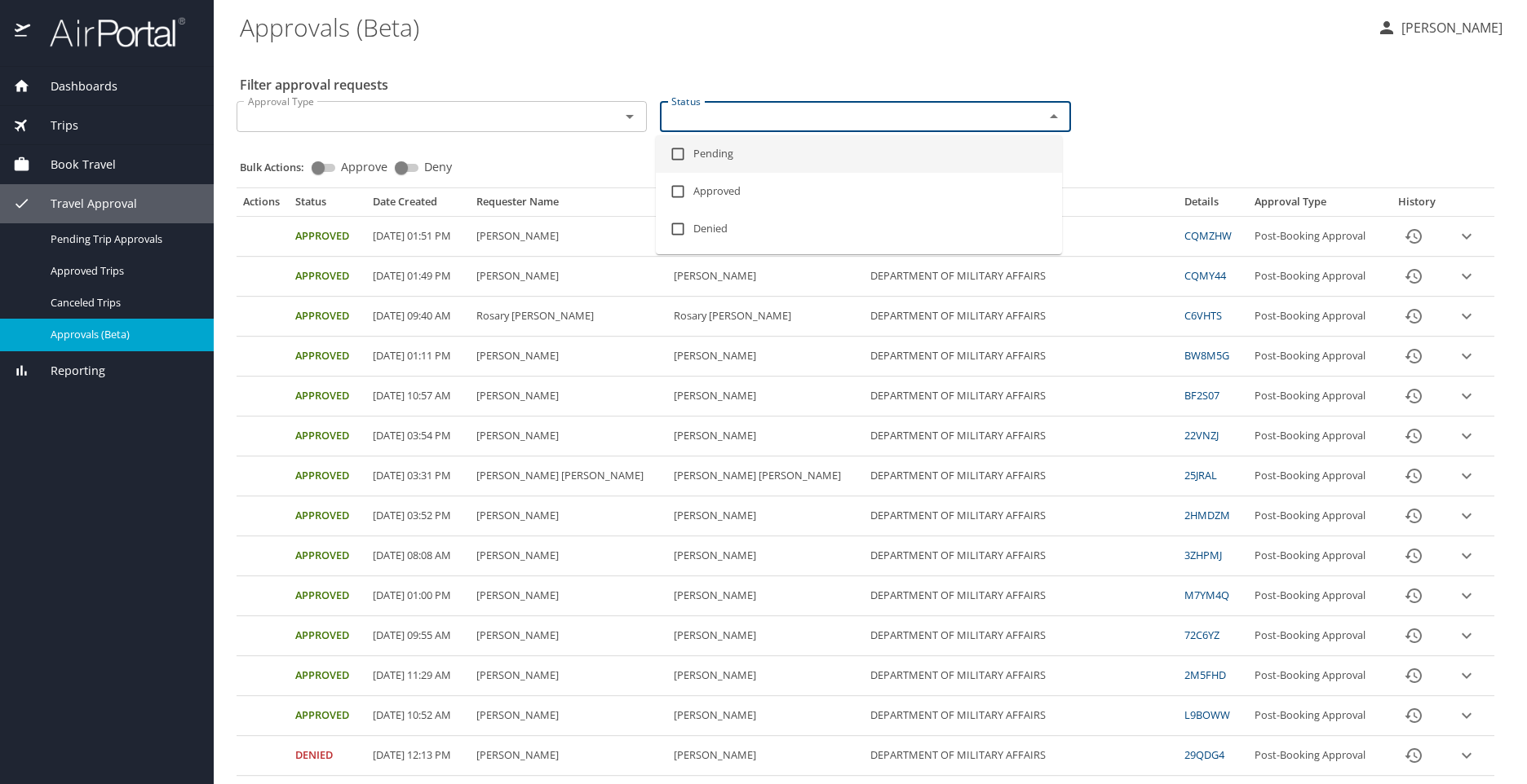
click at [729, 154] on li "Pending" at bounding box center [859, 154] width 406 height 38
checkbox input "true"
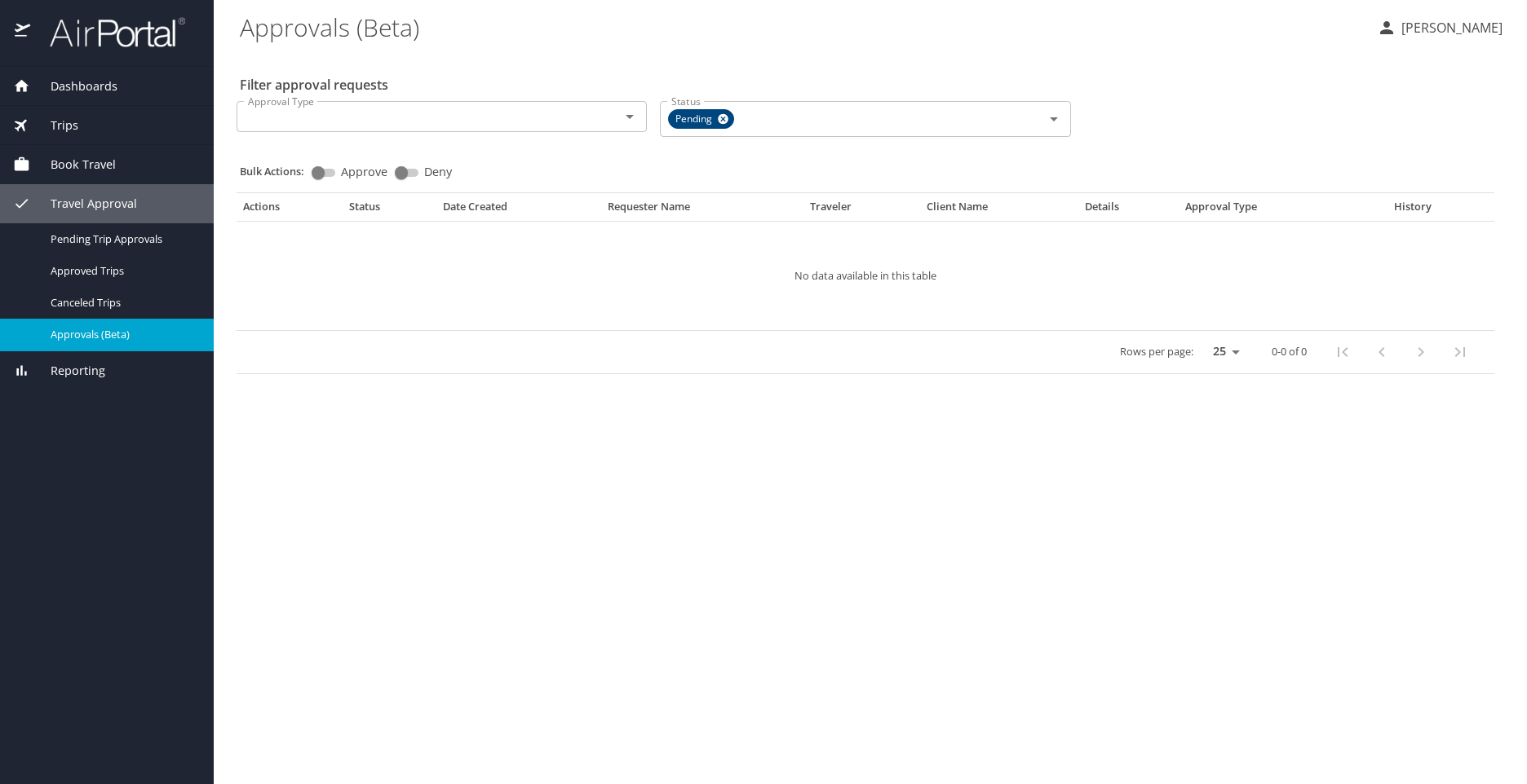
click at [1166, 118] on div "Approval Type Approval Type Status Pending Status" at bounding box center [866, 117] width 1271 height 59
click at [1049, 120] on icon "Open" at bounding box center [1053, 119] width 20 height 20
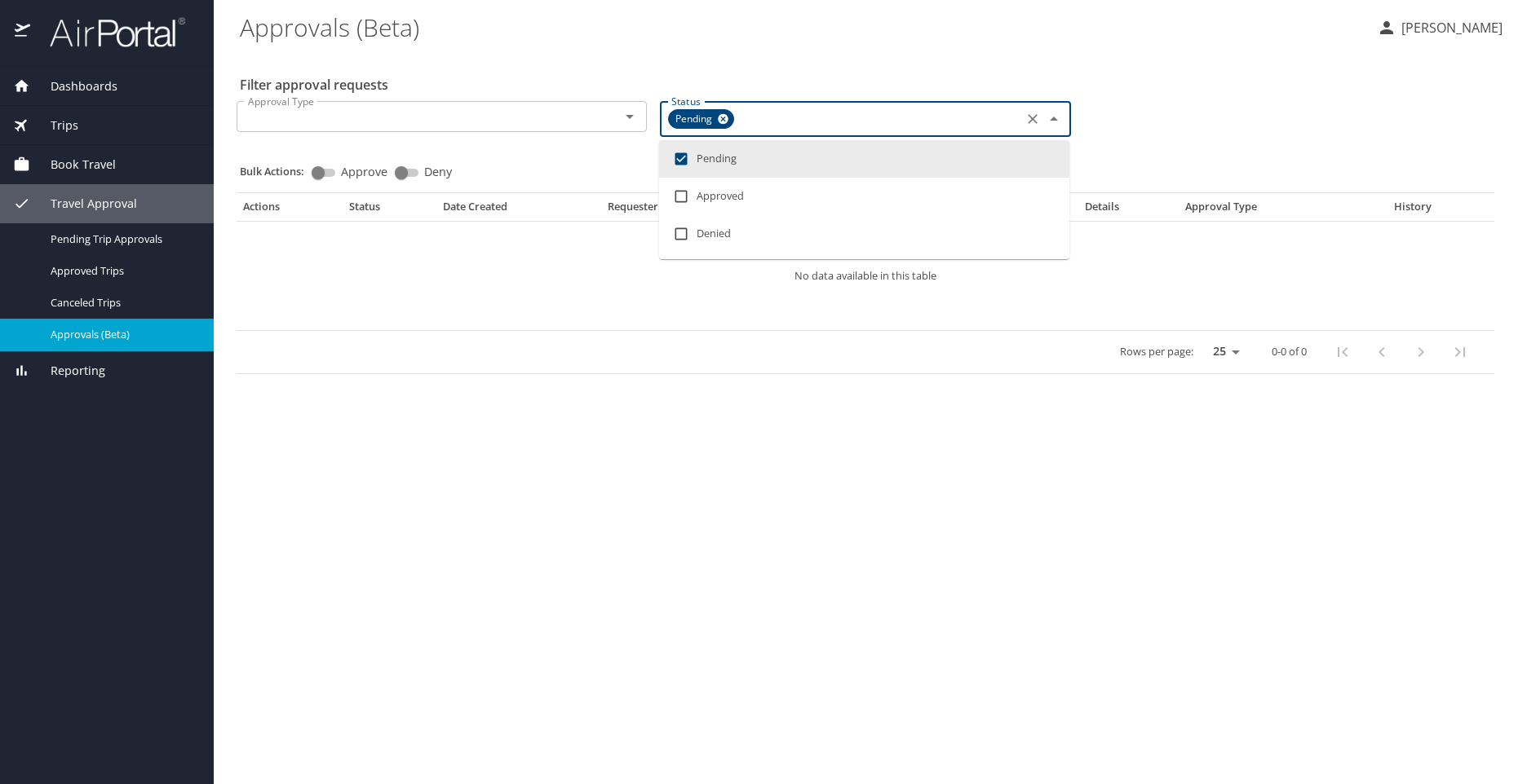
click at [886, 67] on div "Filter approval requests Approval Type Approval Type Status Pending Status Bulk…" at bounding box center [870, 217] width 1261 height 329
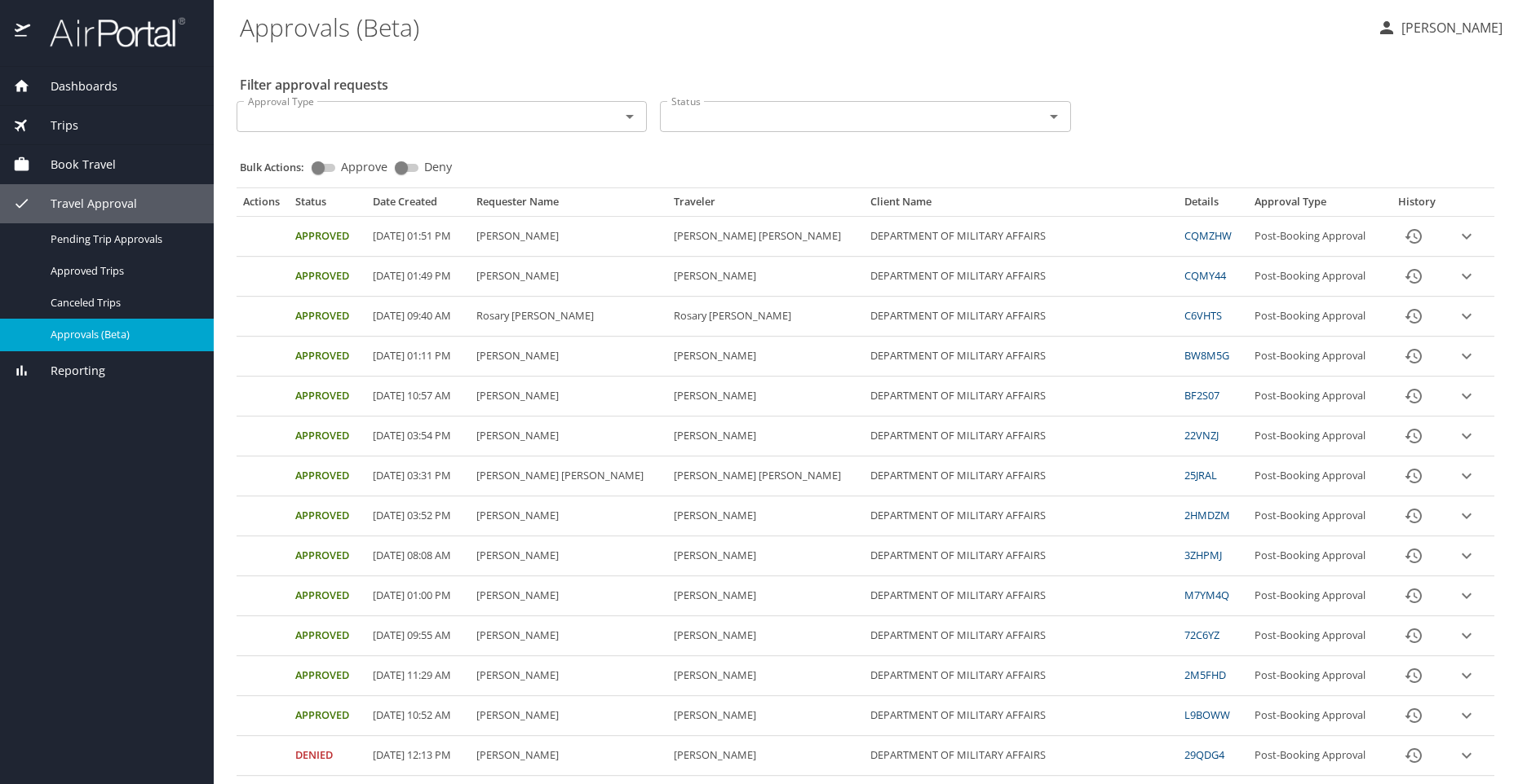
click at [1032, 121] on div at bounding box center [1042, 116] width 43 height 23
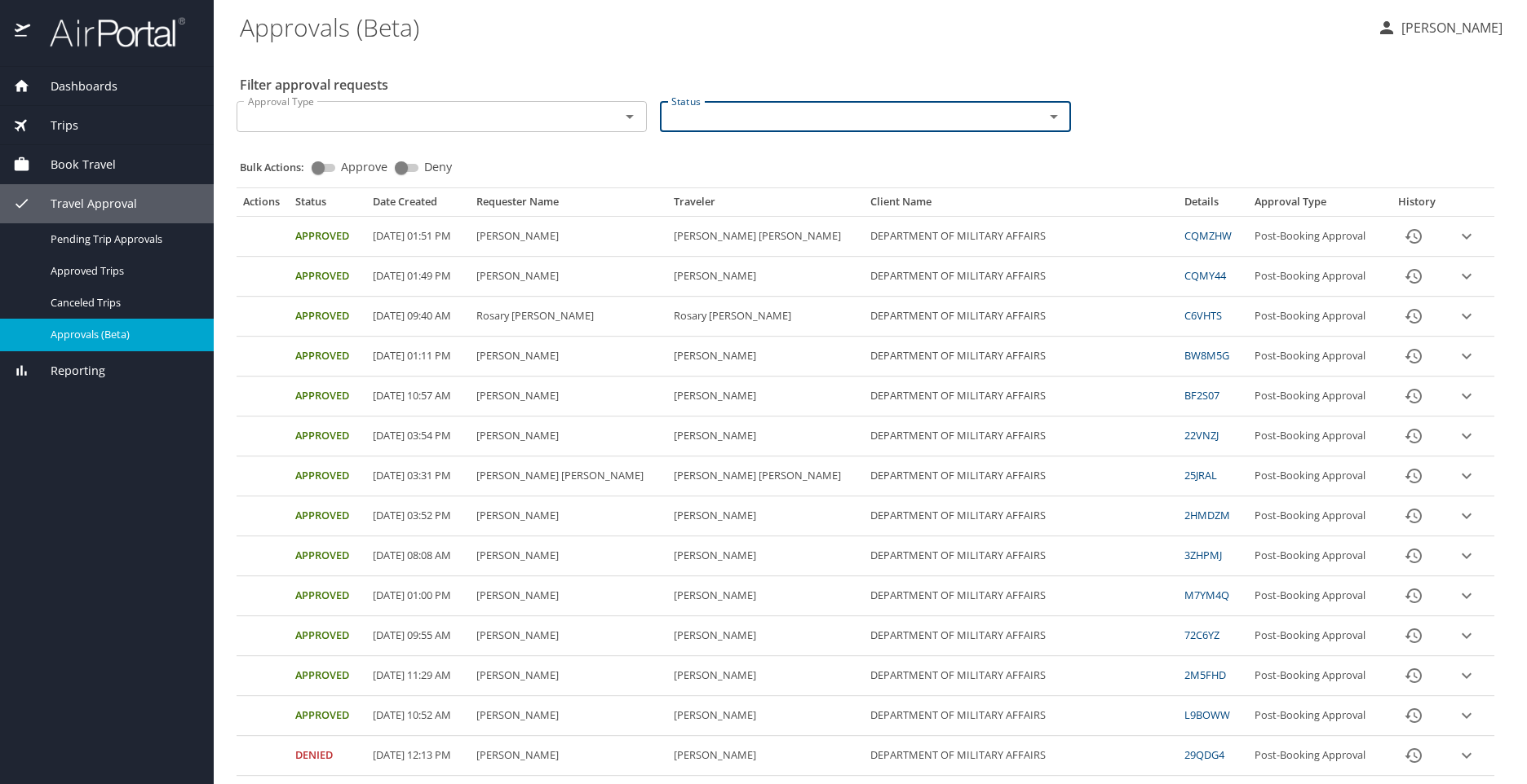
click at [1050, 121] on icon "Open" at bounding box center [1053, 116] width 20 height 20
click at [708, 151] on li "Pending" at bounding box center [859, 154] width 406 height 38
checkbox input "true"
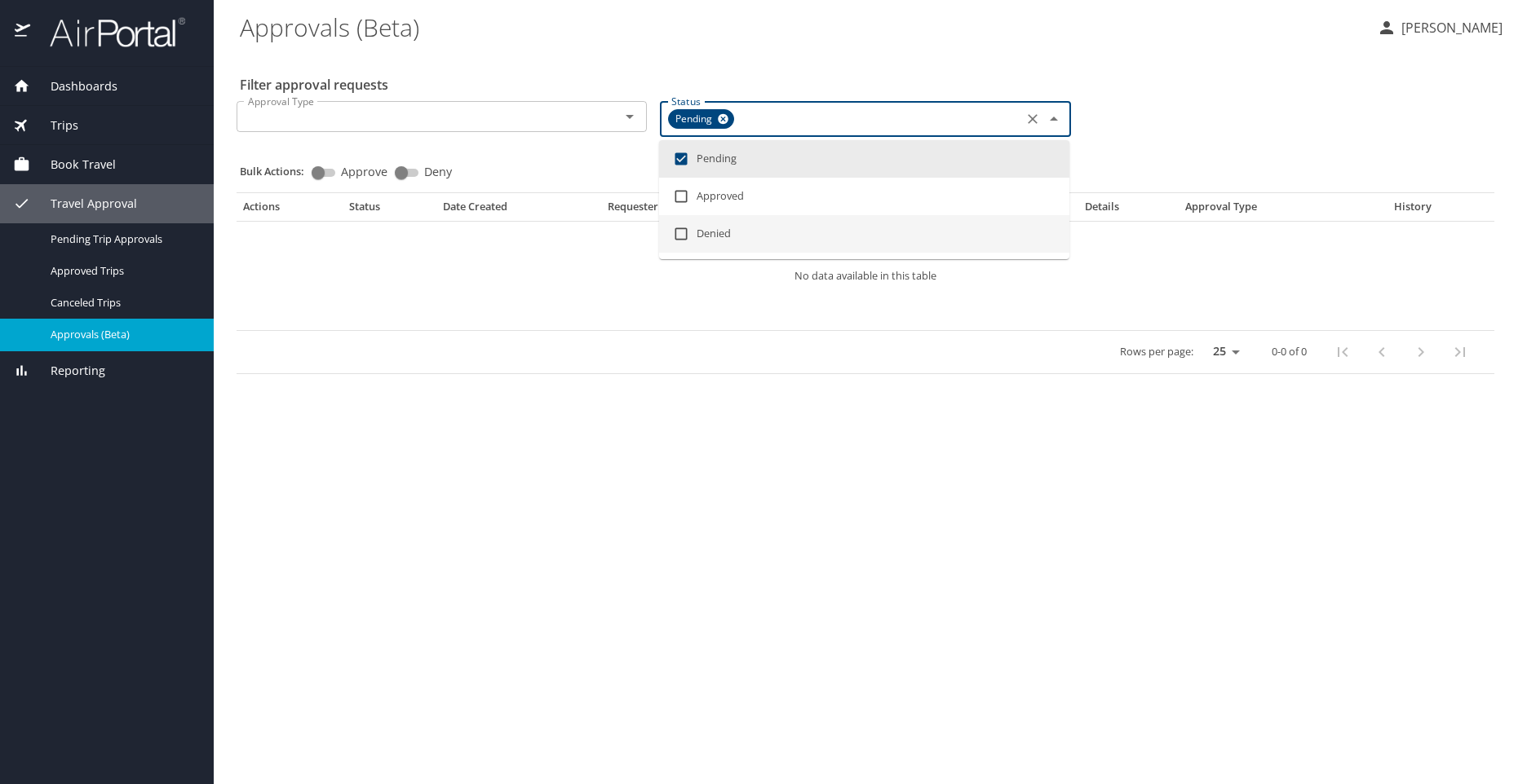
click at [1124, 146] on div "Approval Type Approval Type Status Pending Status" at bounding box center [866, 117] width 1271 height 59
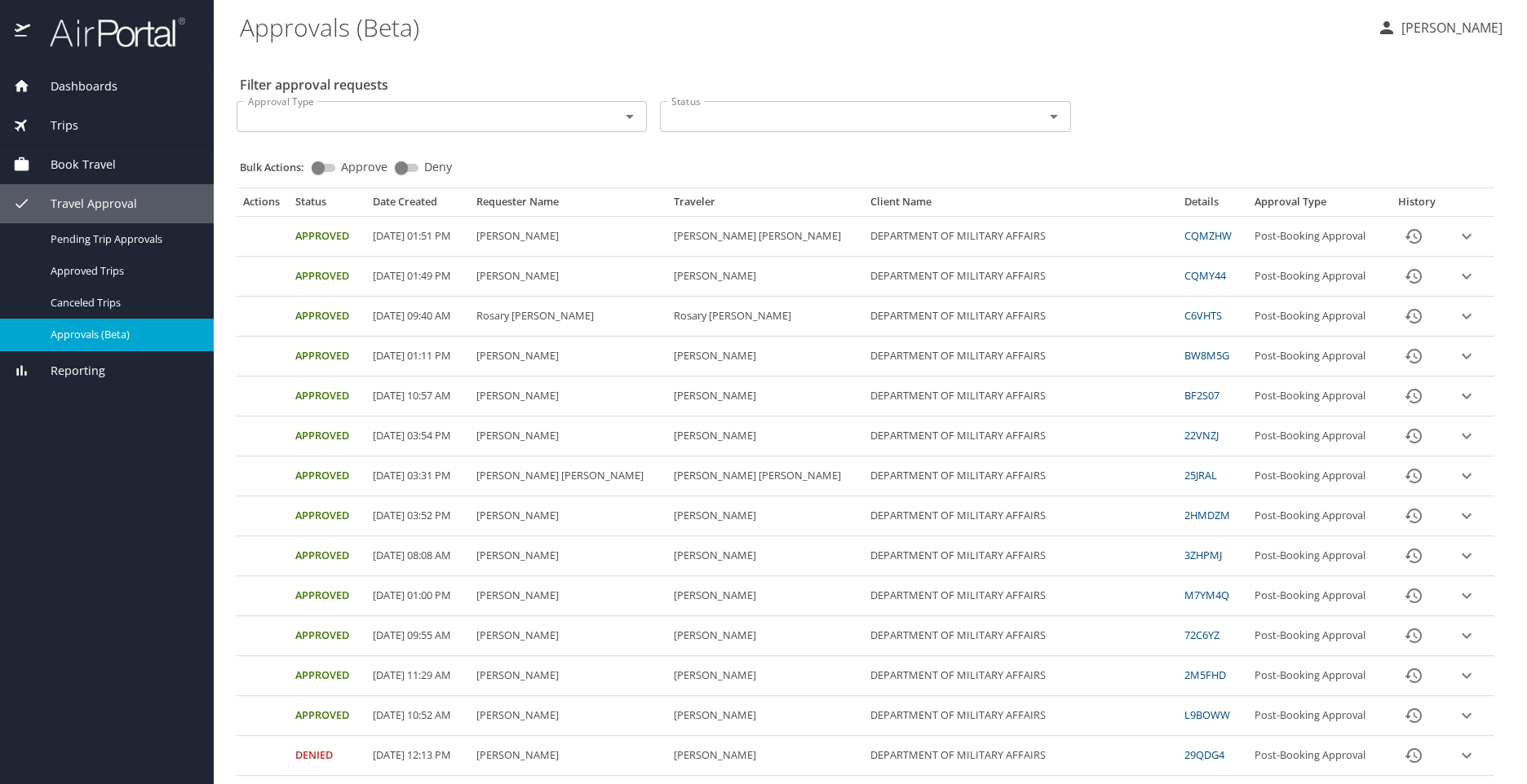
click at [1035, 108] on div at bounding box center [1042, 116] width 43 height 23
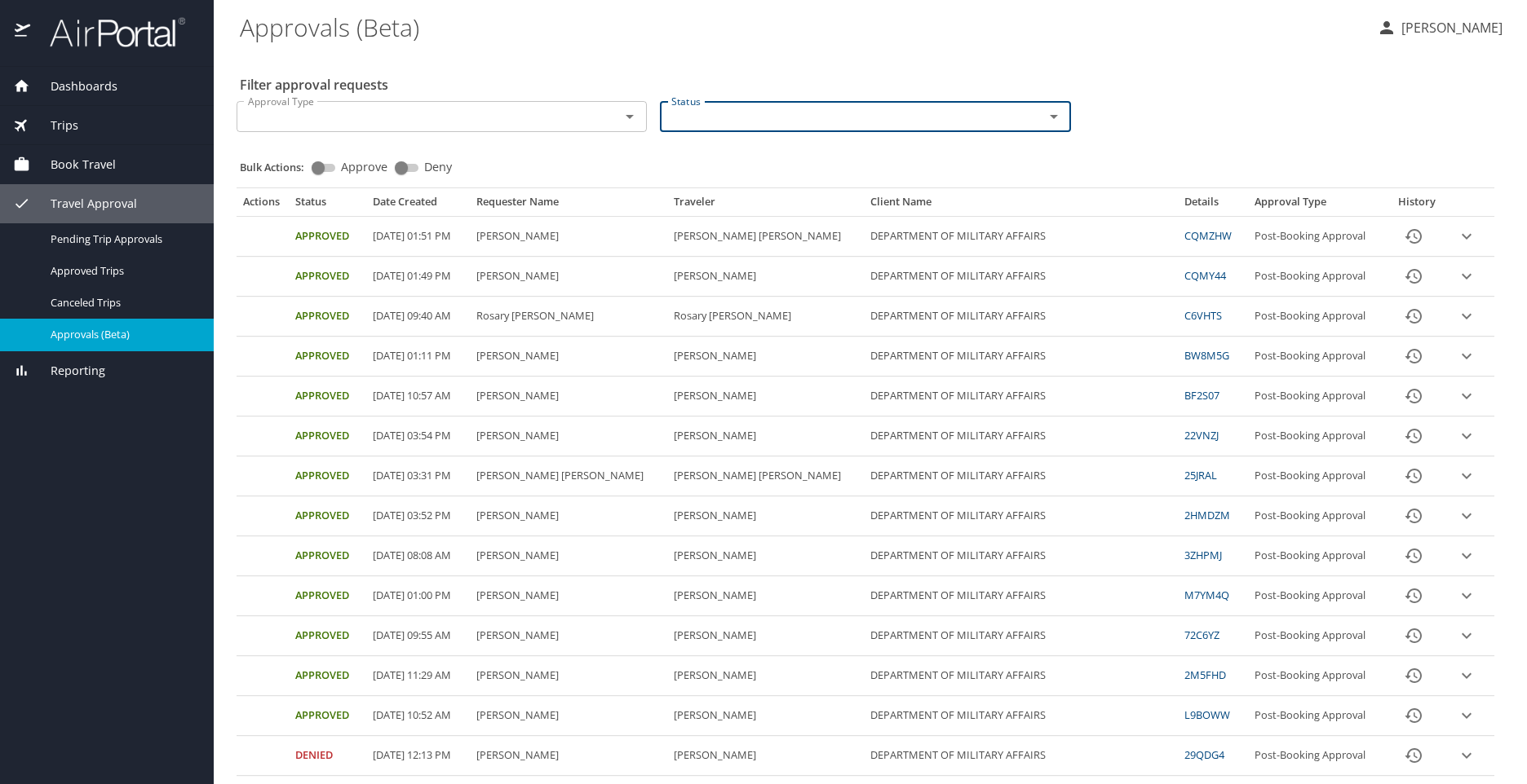
click at [1053, 113] on icon "Open" at bounding box center [1053, 116] width 20 height 20
click at [743, 159] on li "Pending" at bounding box center [859, 154] width 406 height 38
checkbox input "true"
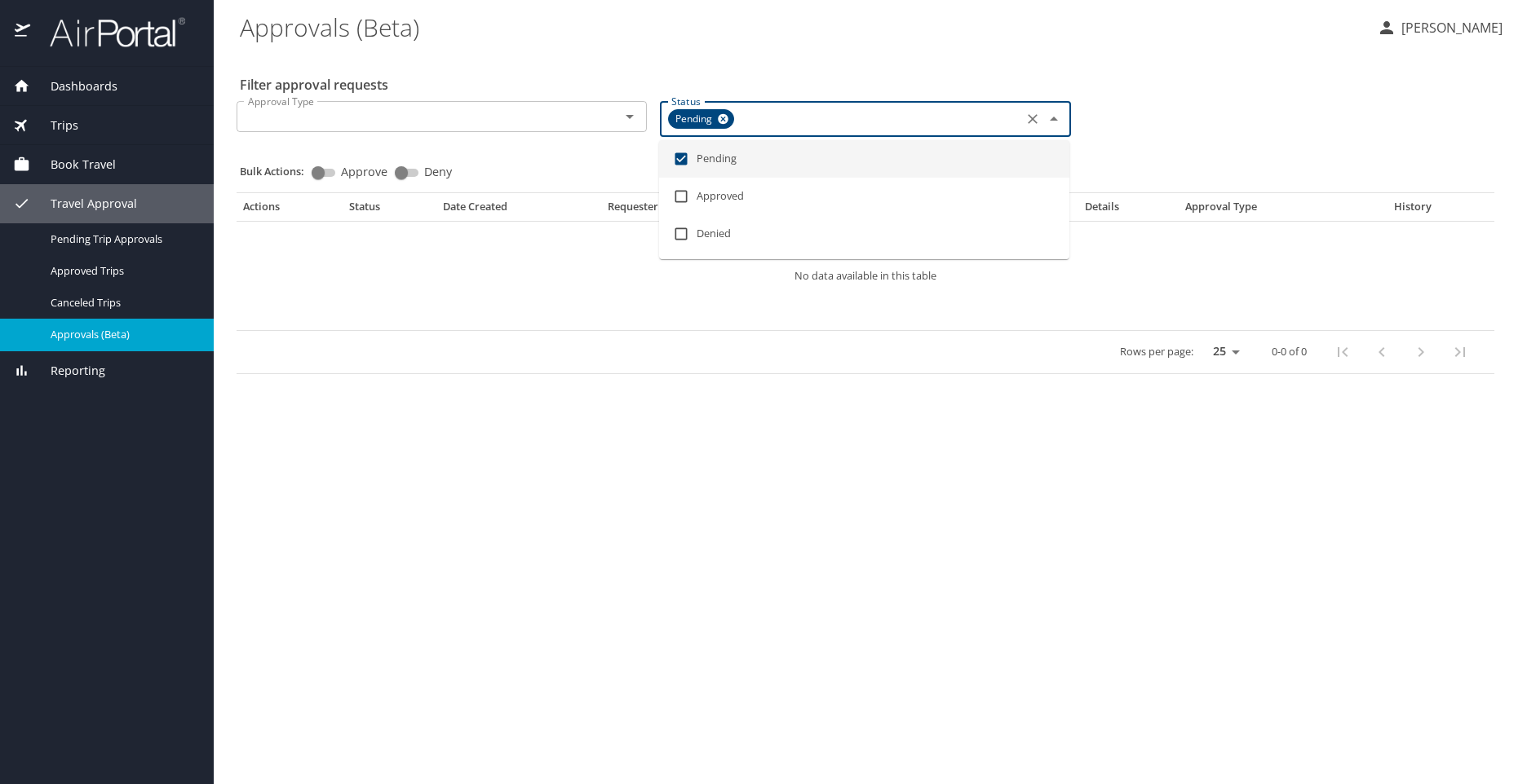
click at [1147, 128] on div "Approval Type Approval Type Status Pending Status" at bounding box center [866, 117] width 1271 height 59
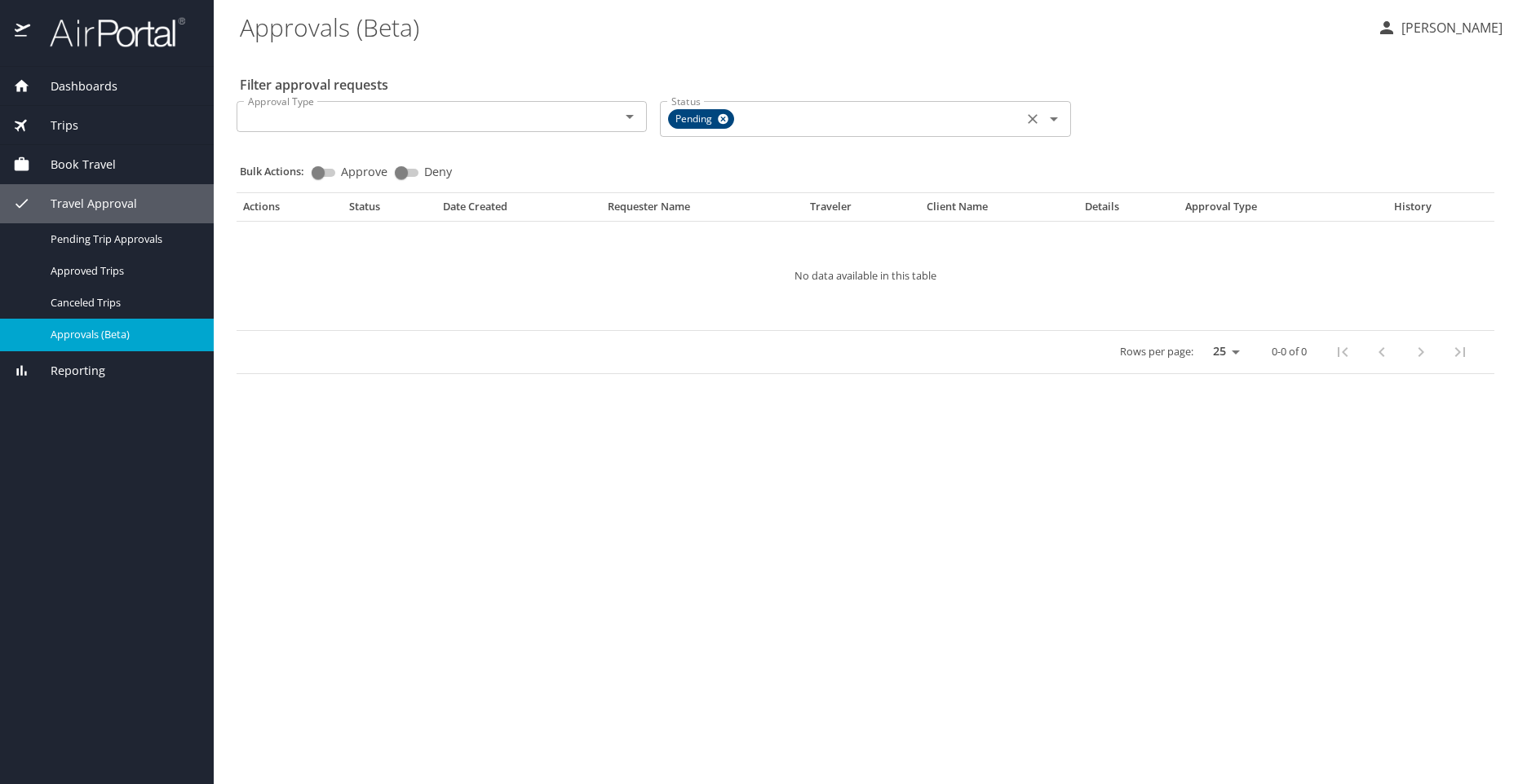
click at [728, 115] on icon at bounding box center [723, 119] width 12 height 18
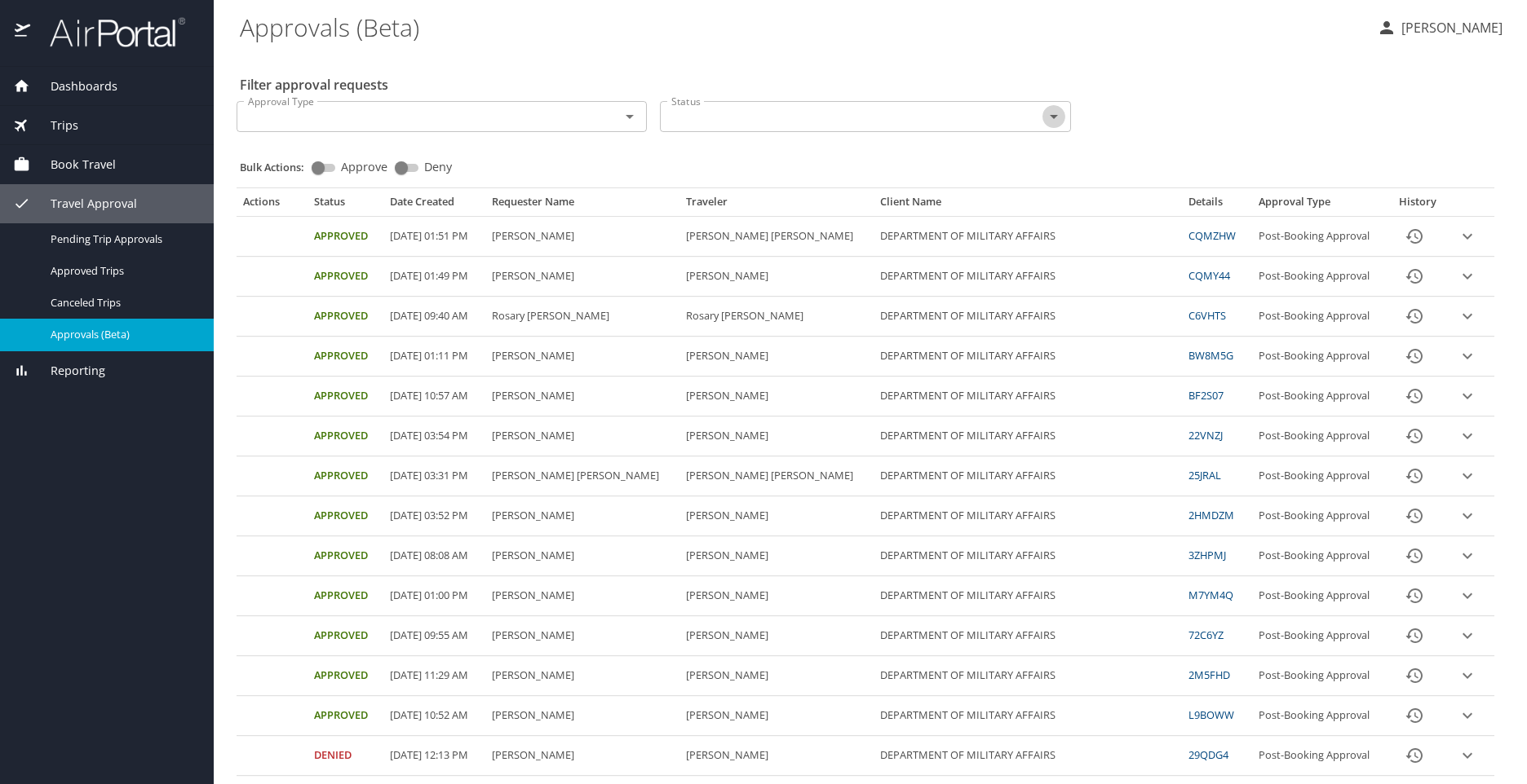
click at [1052, 119] on icon "Open" at bounding box center [1053, 116] width 20 height 20
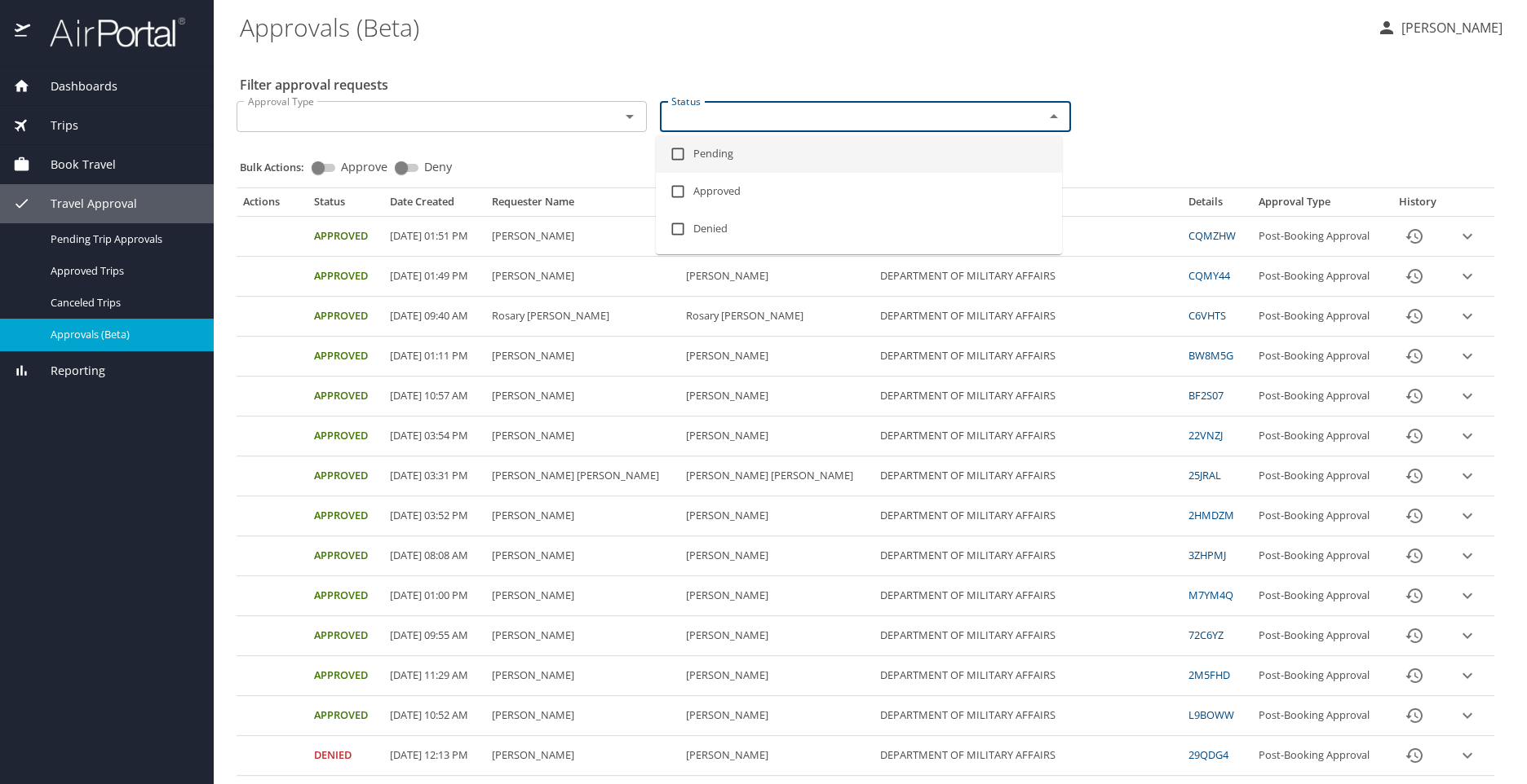
click at [708, 154] on li "Pending" at bounding box center [859, 154] width 406 height 38
checkbox input "true"
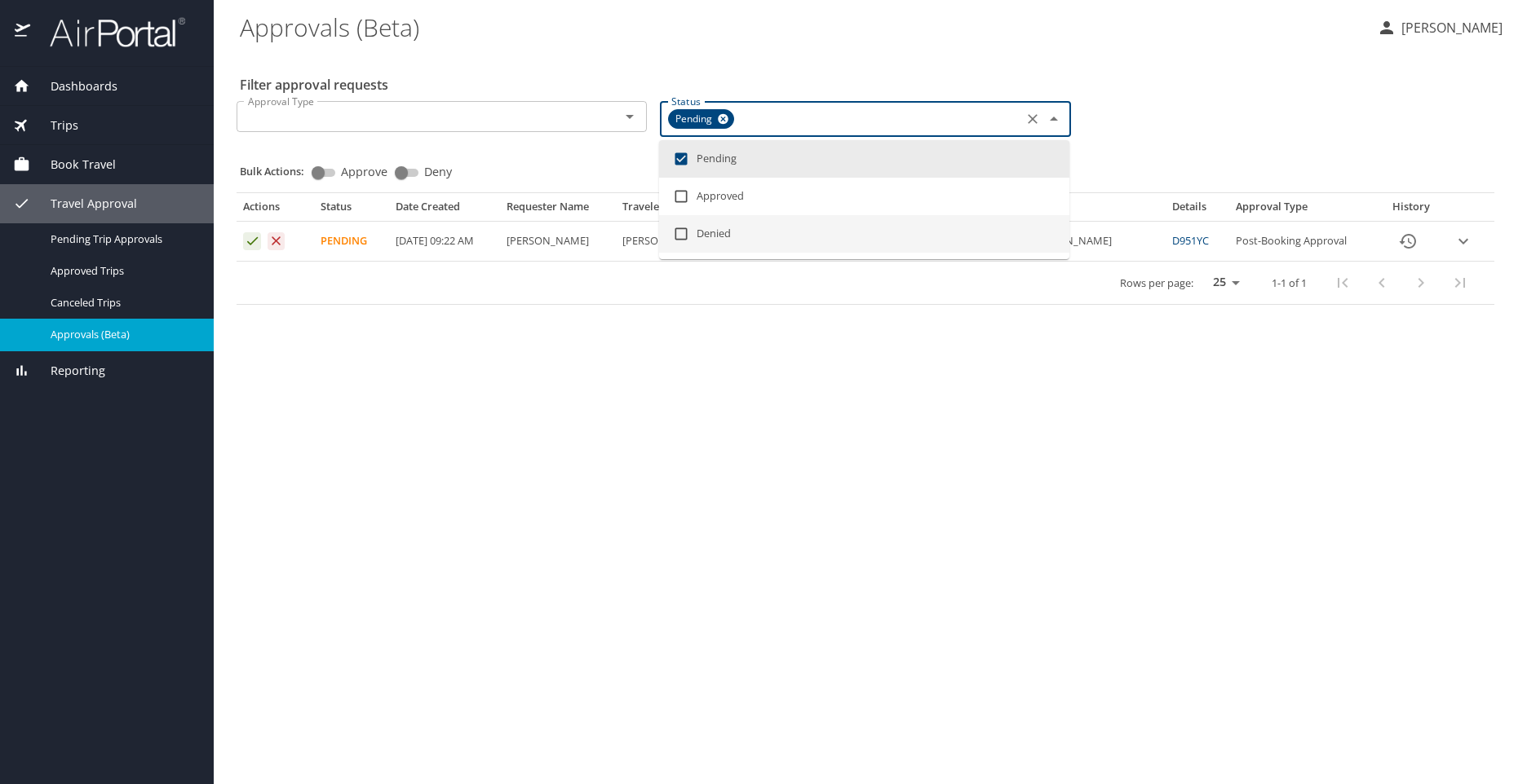
click at [613, 522] on main "Approvals (Beta) Kelly Schubert Filter approval requests Approval Type Approval…" at bounding box center [870, 392] width 1313 height 784
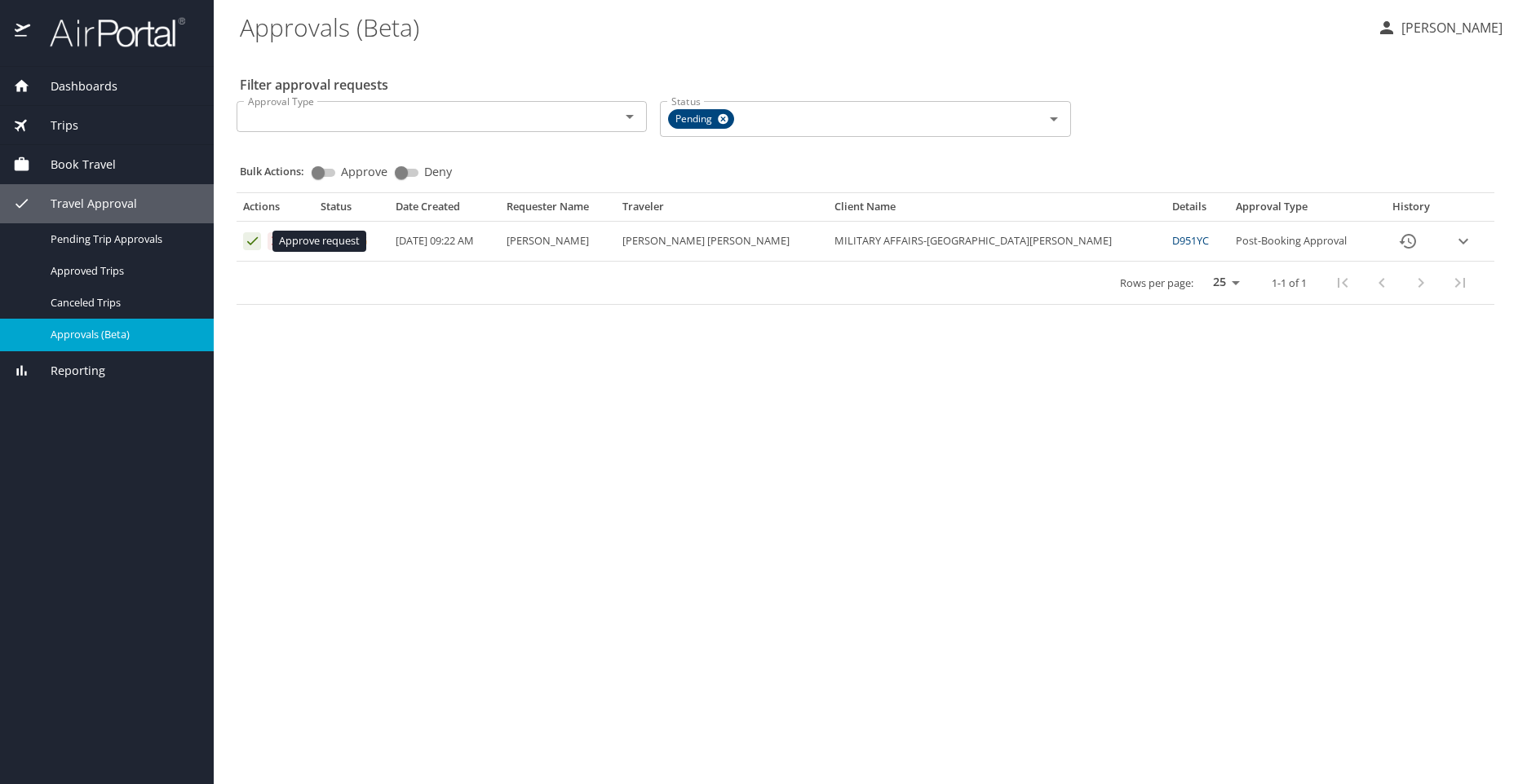
click at [250, 242] on icon "Approval table" at bounding box center [253, 241] width 15 height 15
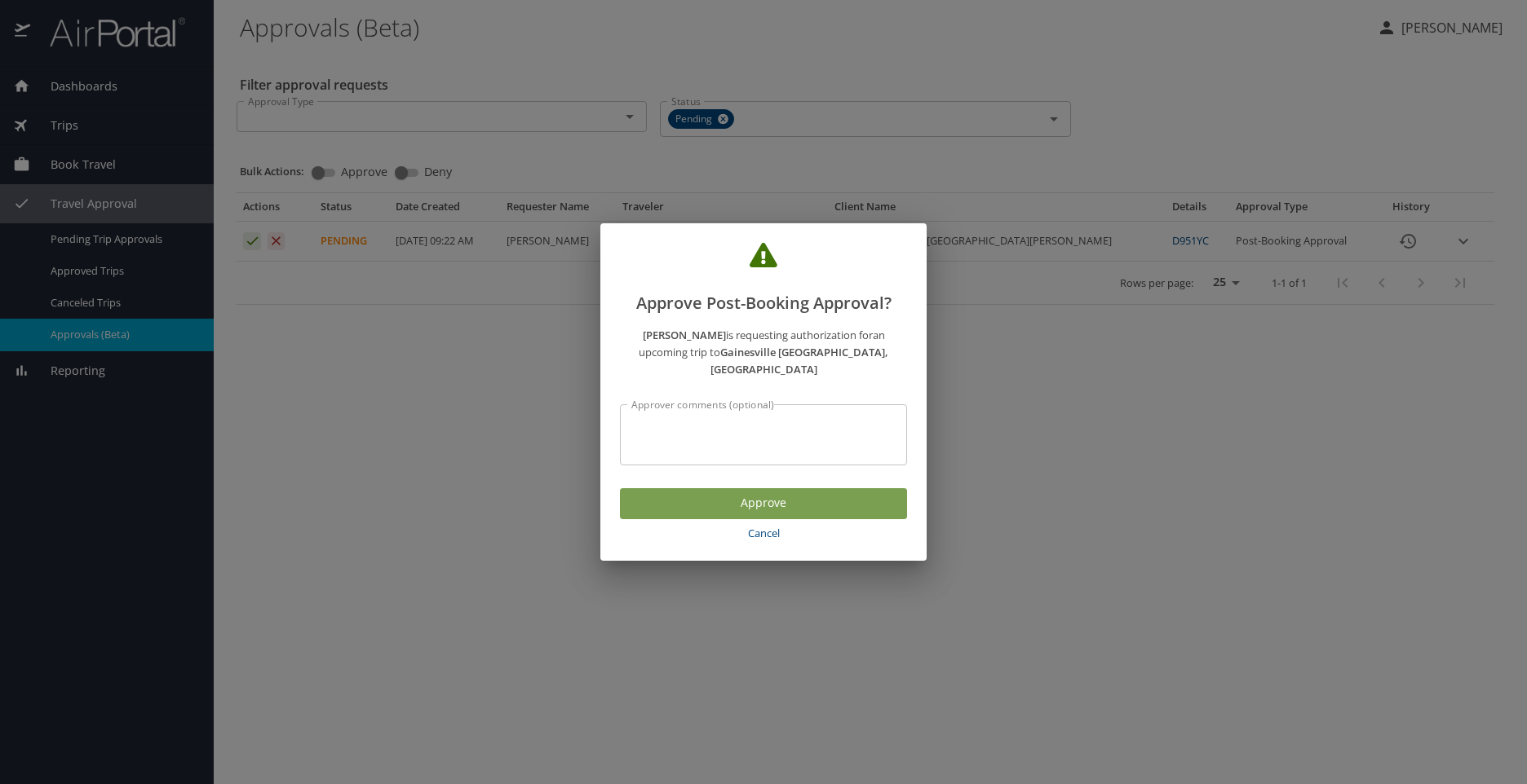
click at [741, 493] on span "Approve" at bounding box center [763, 503] width 261 height 21
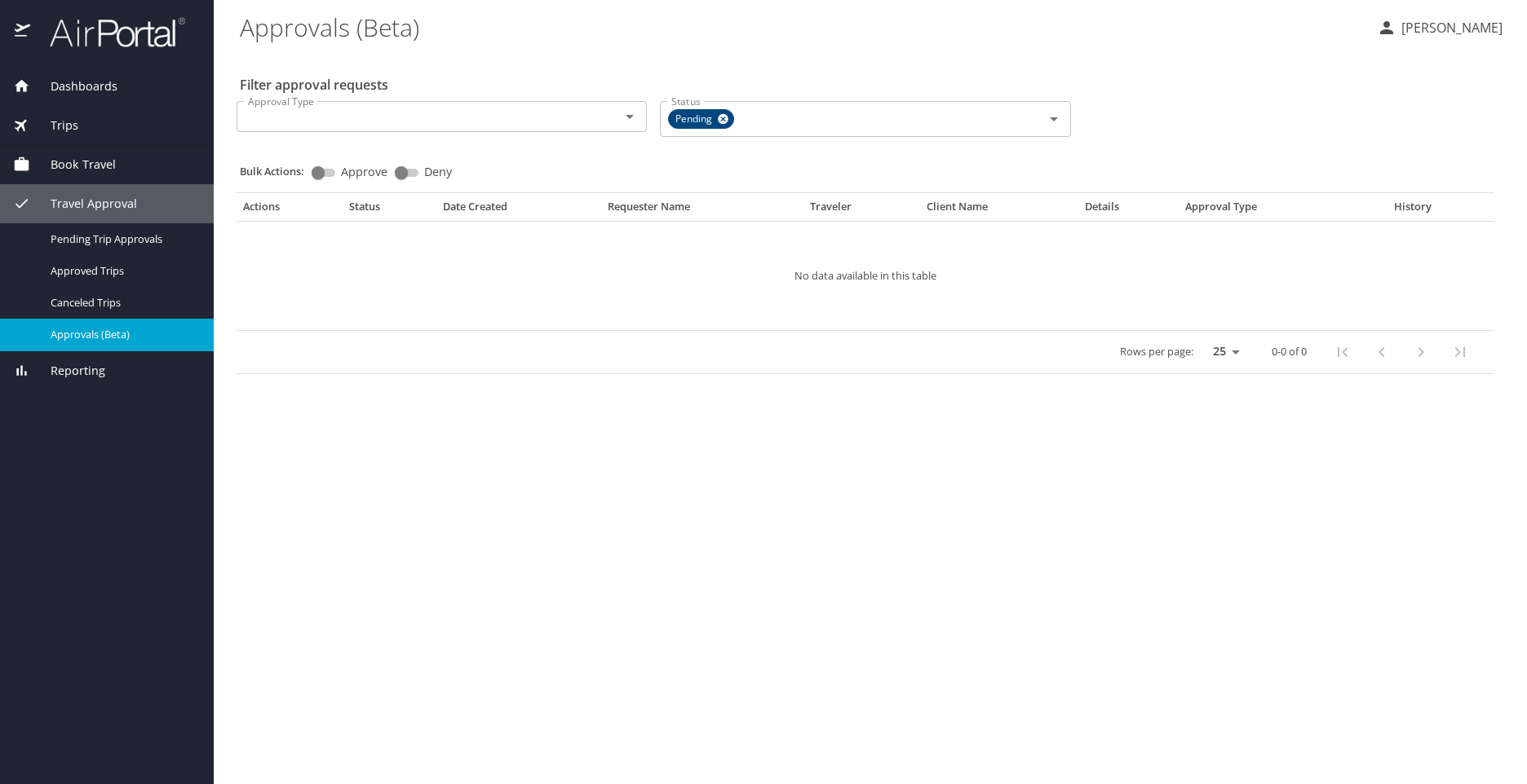
click at [827, 157] on div "Bulk Actions: Approve Deny" at bounding box center [870, 164] width 1261 height 36
click at [731, 128] on div "Pending Status" at bounding box center [865, 119] width 410 height 36
click at [725, 117] on icon at bounding box center [724, 119] width 10 height 10
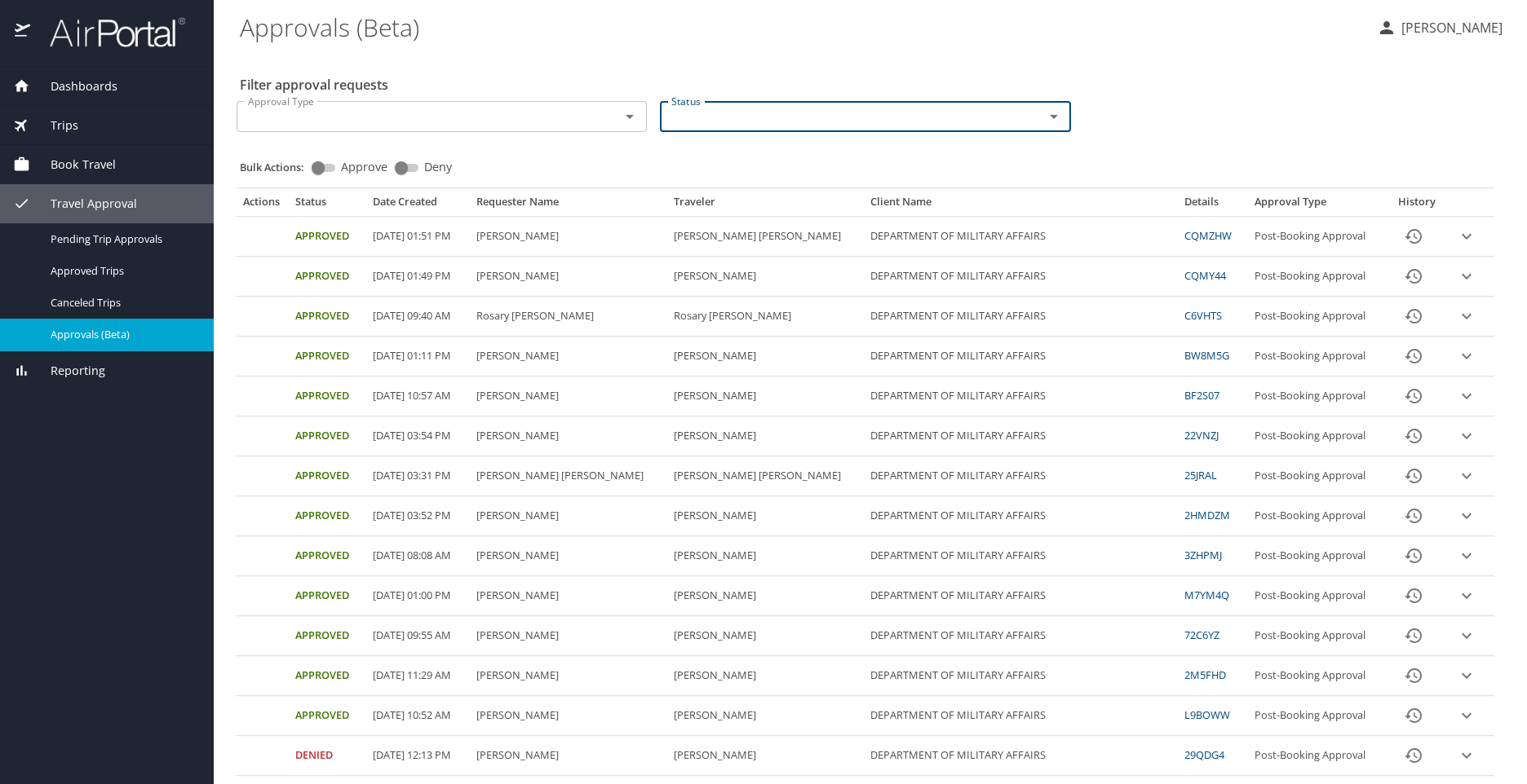
click at [733, 128] on div "Status" at bounding box center [865, 116] width 410 height 31
click at [1051, 116] on icon "Open" at bounding box center [1053, 116] width 20 height 20
click at [708, 163] on li "Pending" at bounding box center [859, 154] width 406 height 38
checkbox input "true"
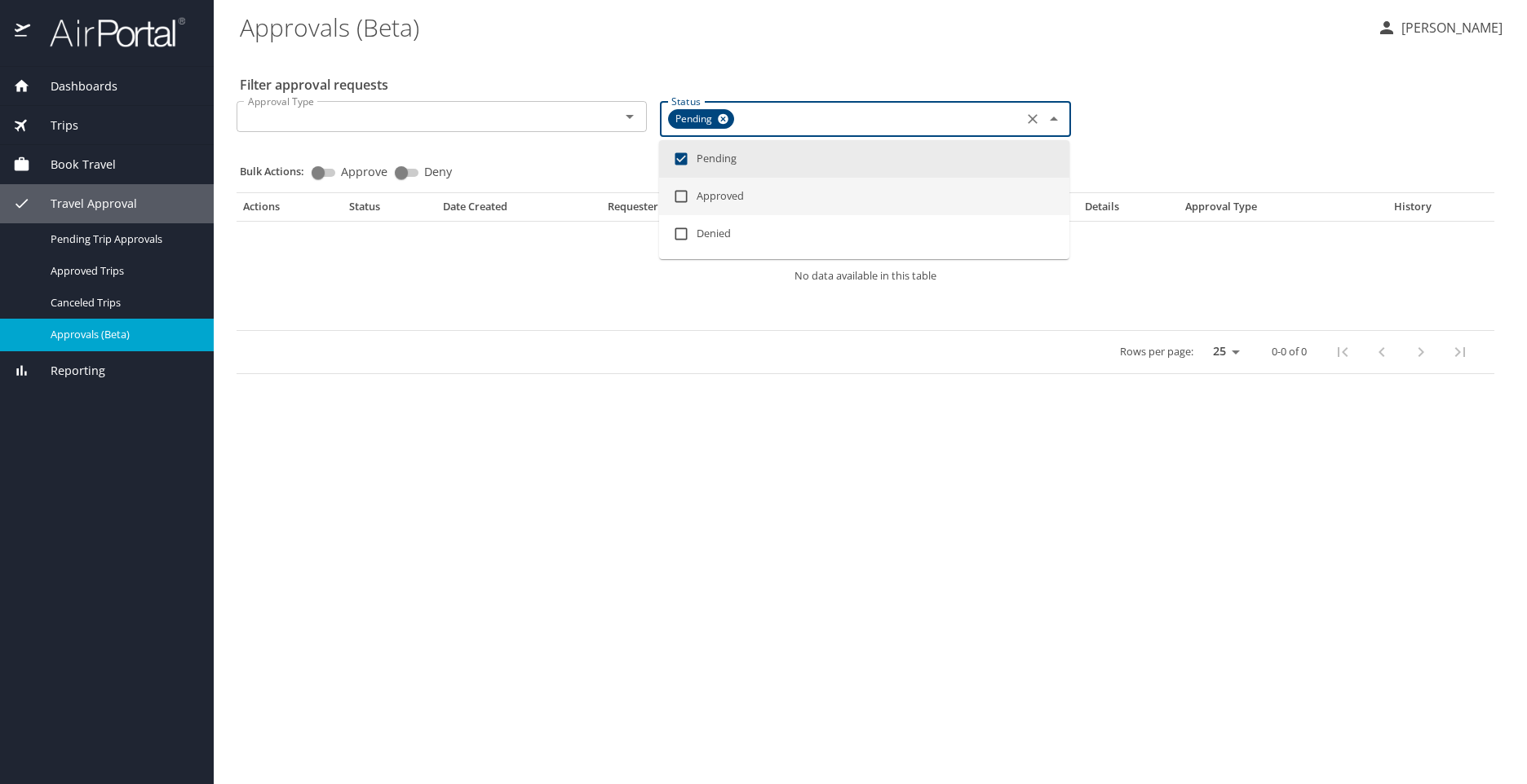
click at [1208, 133] on div "Approval Type Approval Type Status Pending Status" at bounding box center [866, 117] width 1271 height 59
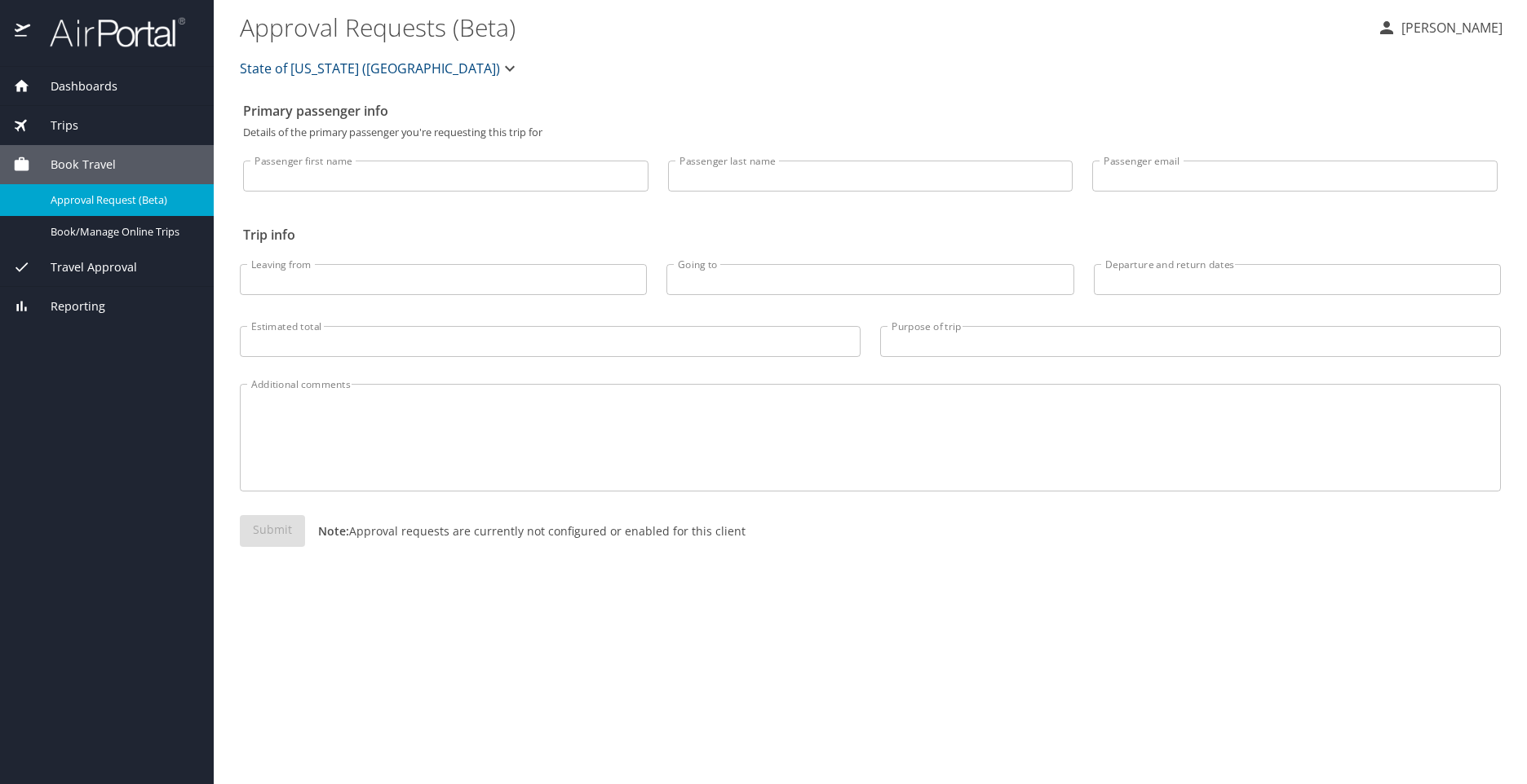
click at [98, 263] on span "Travel Approval" at bounding box center [83, 267] width 107 height 18
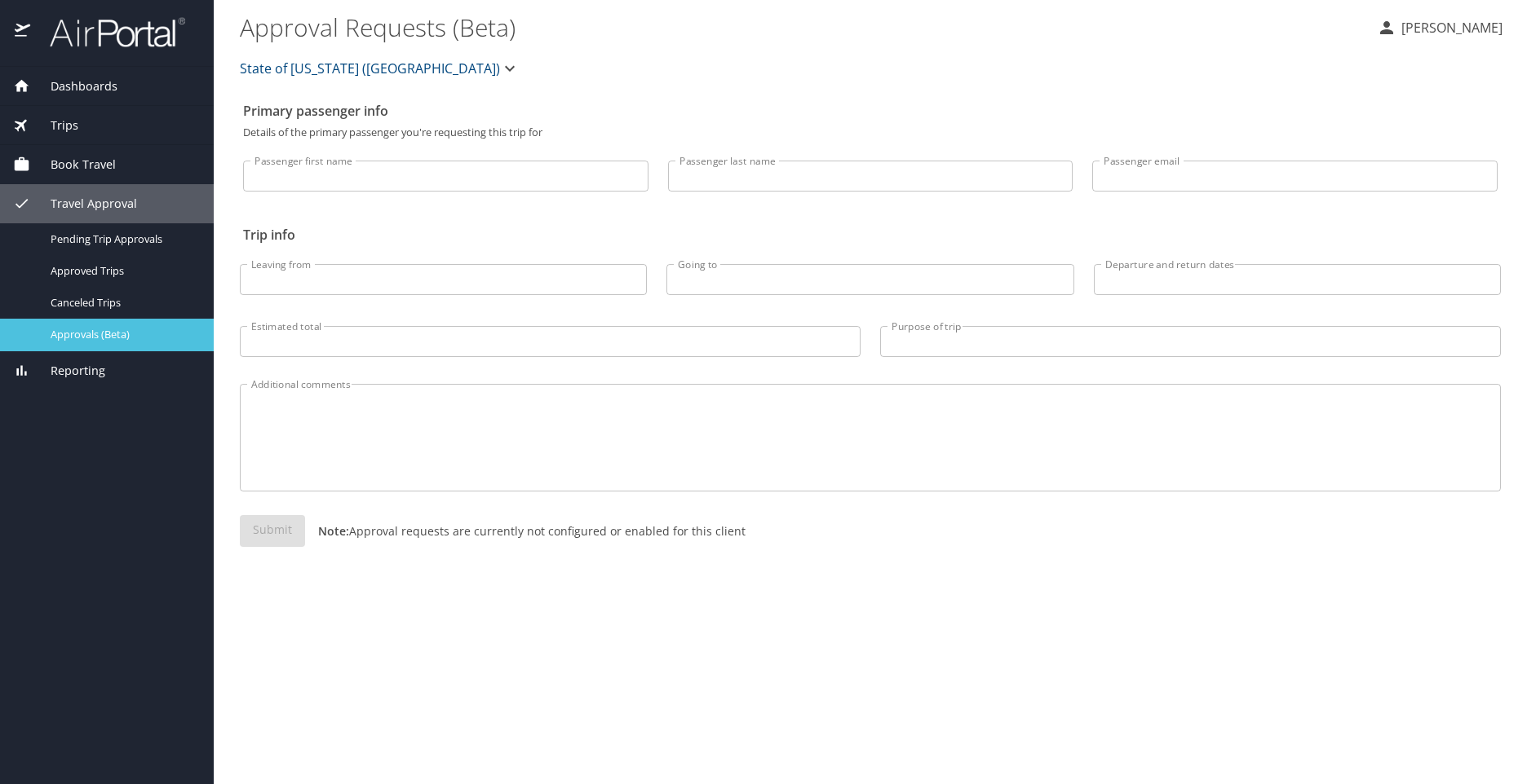
click at [58, 329] on span "Approvals (Beta)" at bounding box center [122, 335] width 144 height 15
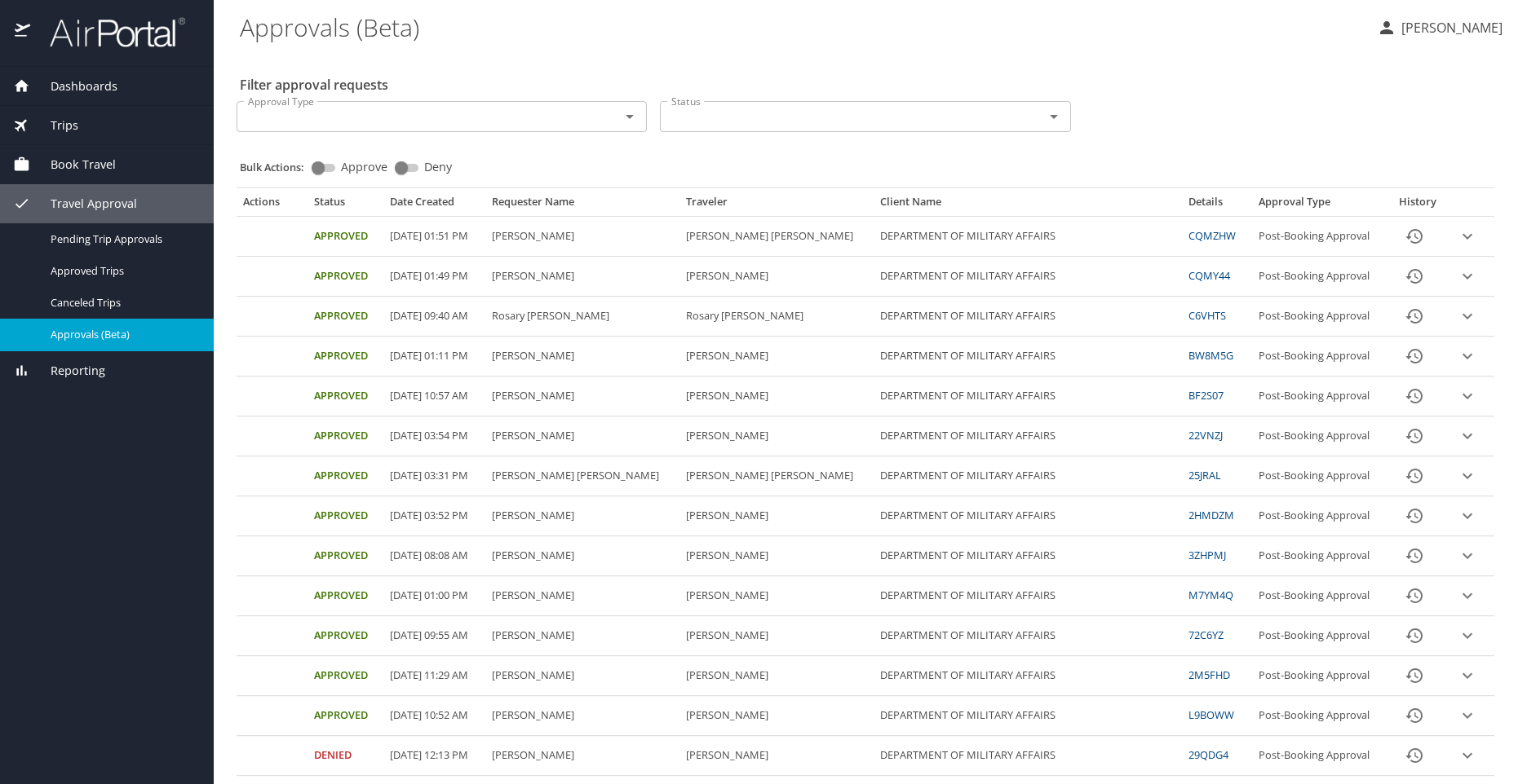
click at [828, 128] on div "Status" at bounding box center [865, 116] width 410 height 31
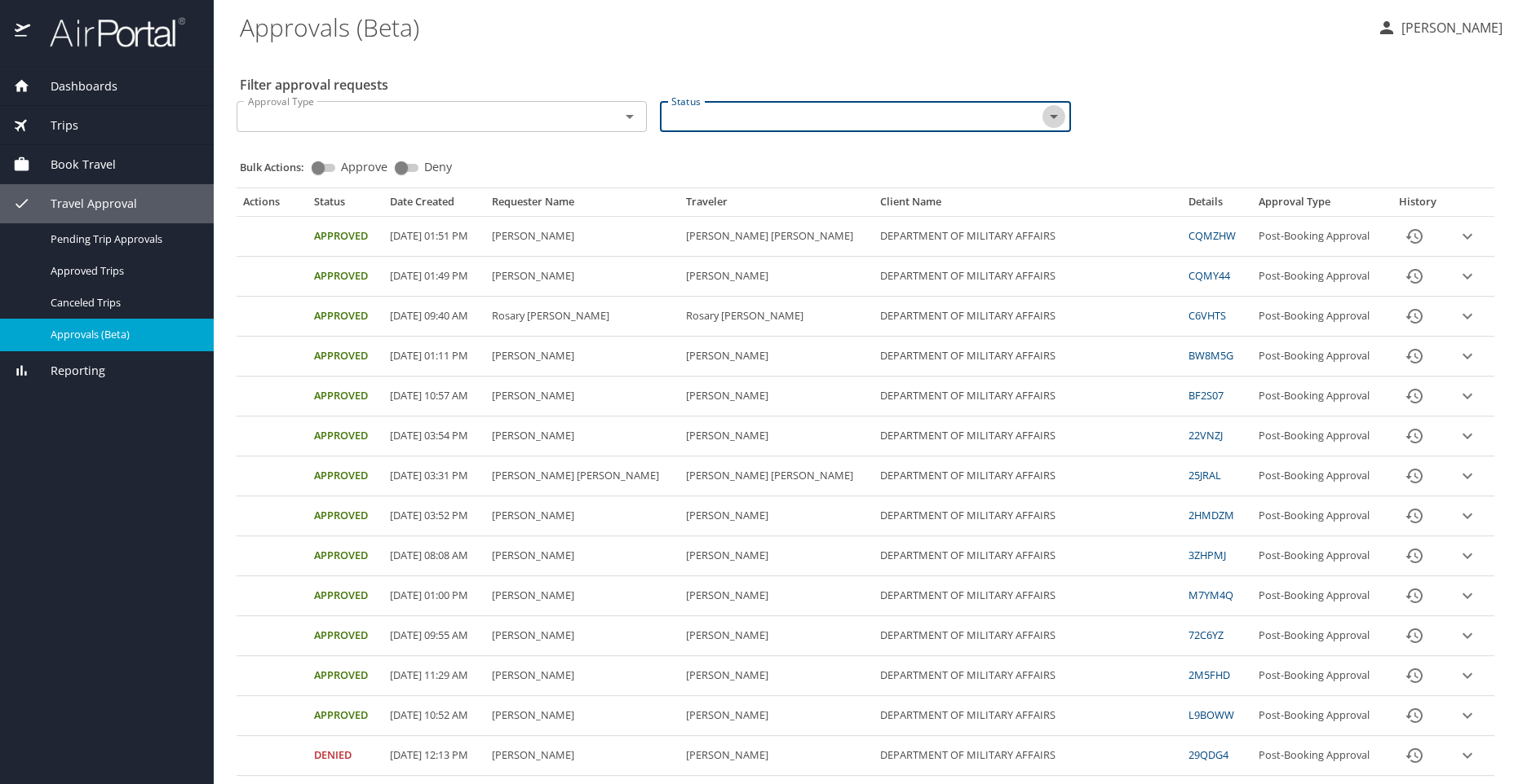
click at [1044, 119] on icon "Open" at bounding box center [1053, 116] width 20 height 20
click at [718, 157] on li "Pending" at bounding box center [859, 154] width 406 height 38
checkbox input "true"
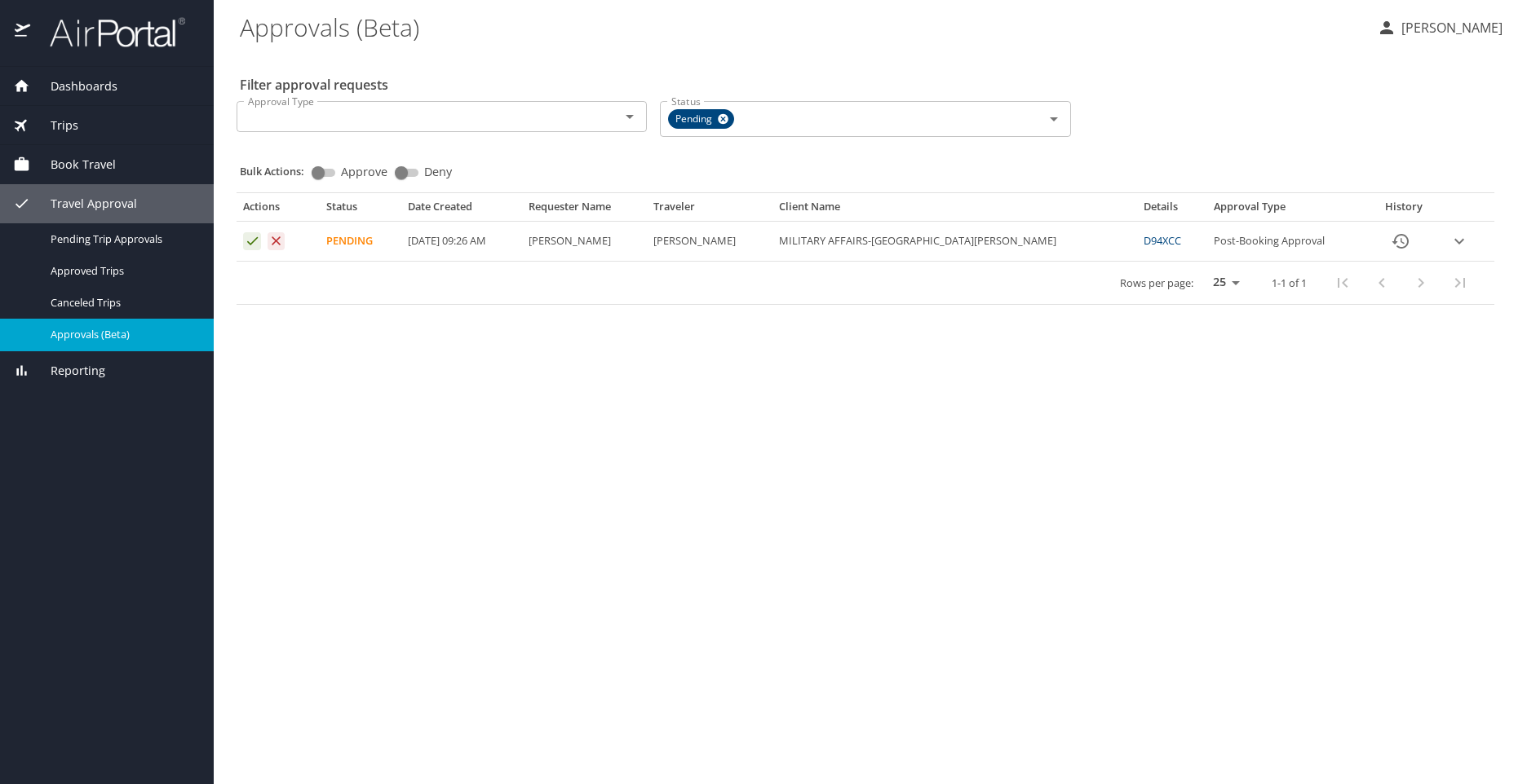
click at [604, 513] on main "Approvals (Beta) [PERSON_NAME] Filter approval requests Approval Type Approval …" at bounding box center [870, 392] width 1313 height 784
click at [251, 238] on icon "Approval table" at bounding box center [253, 241] width 15 height 15
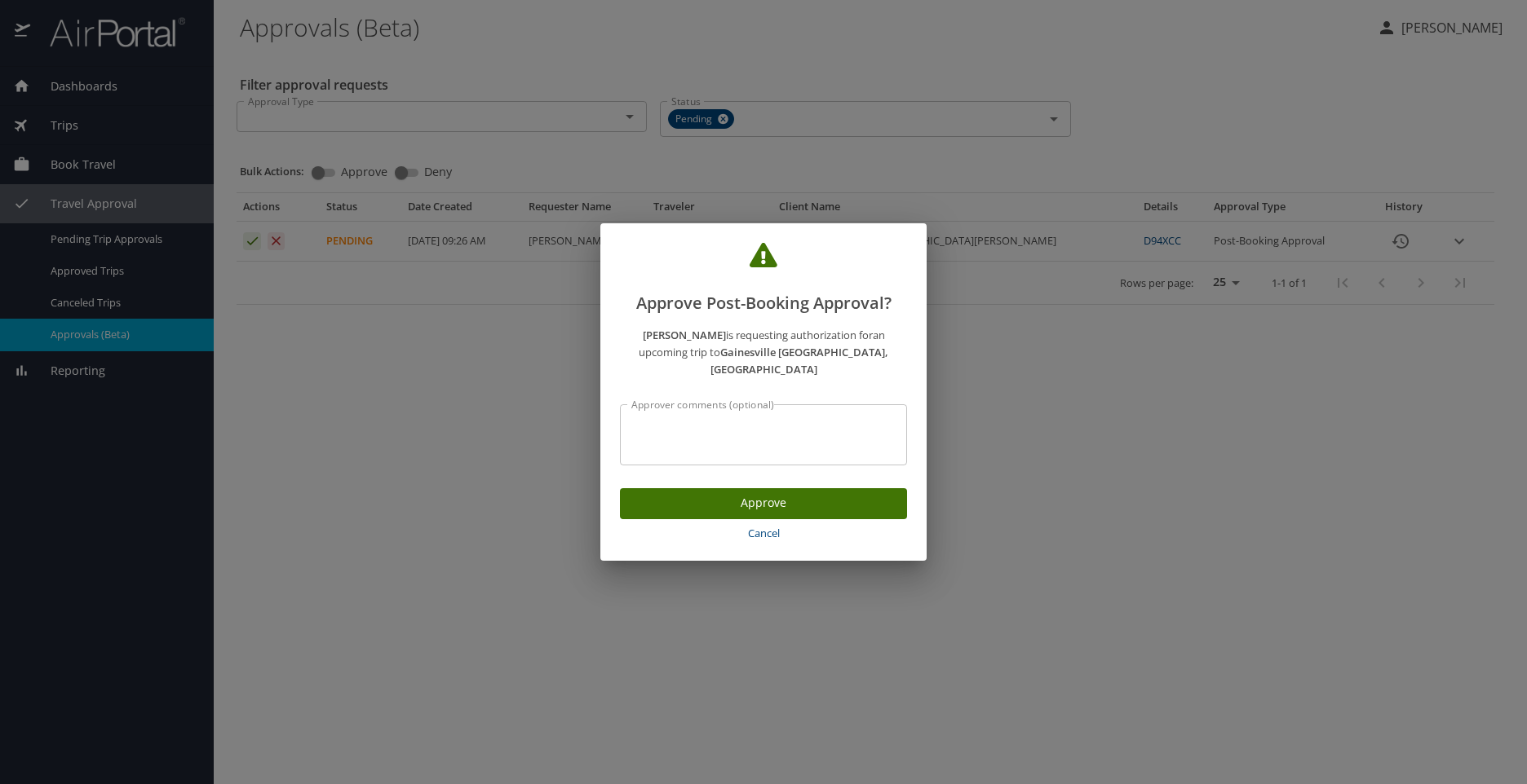
click at [722, 493] on span "Approve" at bounding box center [763, 503] width 261 height 21
